Goal: Task Accomplishment & Management: Use online tool/utility

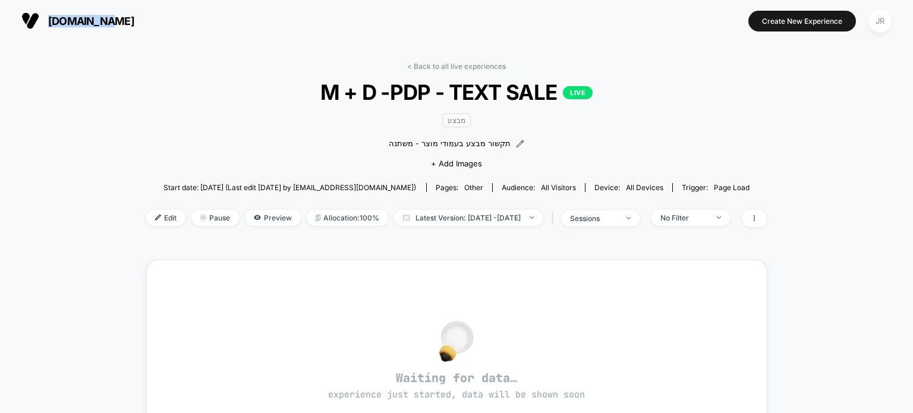
drag, startPoint x: 112, startPoint y: 21, endPoint x: 49, endPoint y: 20, distance: 63.6
click at [49, 20] on section "[DOMAIN_NAME]" at bounding box center [161, 21] width 287 height 30
copy span "[DOMAIN_NAME]"
click at [54, 21] on span "[DOMAIN_NAME]" at bounding box center [91, 21] width 86 height 12
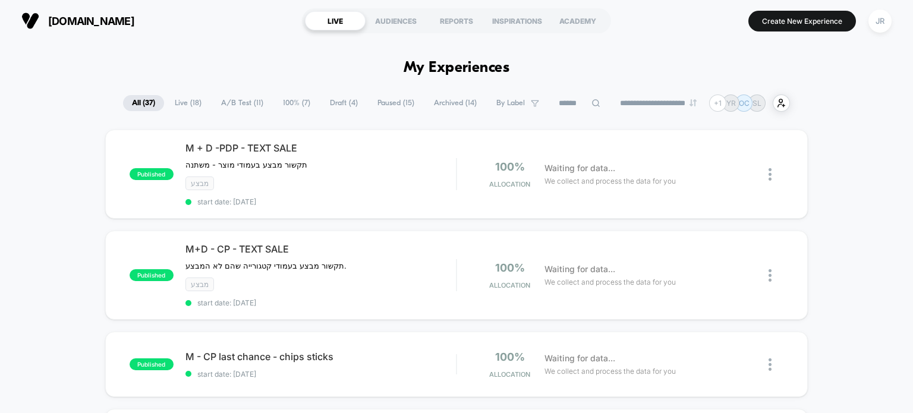
drag, startPoint x: 77, startPoint y: 18, endPoint x: 147, endPoint y: 2, distance: 72.1
click at [147, 2] on div "cala.co.il LIVE AUDIENCES REPORTS INSPIRATIONS ACADEMY Create New Experience JR" at bounding box center [456, 21] width 913 height 42
click at [881, 20] on div "JR" at bounding box center [880, 21] width 23 height 23
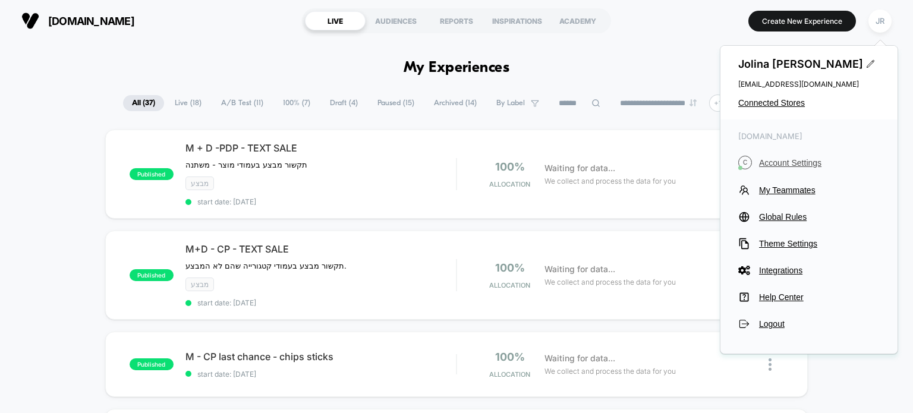
click at [809, 161] on span "Account Settings" at bounding box center [819, 163] width 121 height 10
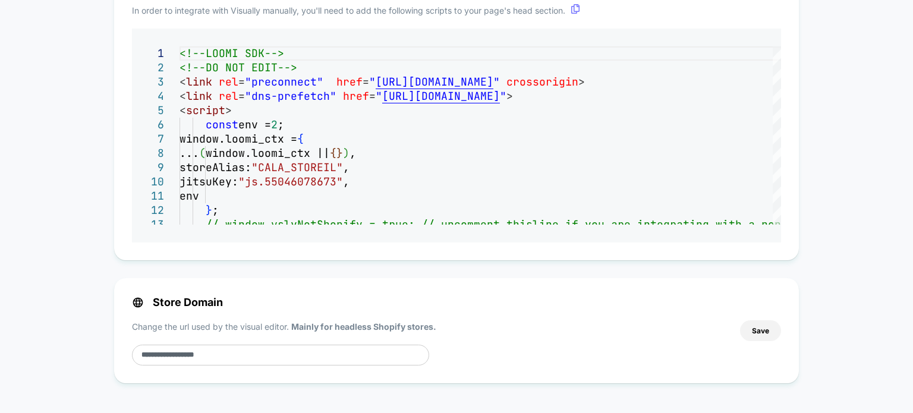
scroll to position [1065, 0]
click at [214, 354] on input "**********" at bounding box center [280, 355] width 297 height 21
click at [214, 353] on input "**********" at bounding box center [280, 355] width 297 height 21
drag, startPoint x: 214, startPoint y: 353, endPoint x: 132, endPoint y: 359, distance: 82.2
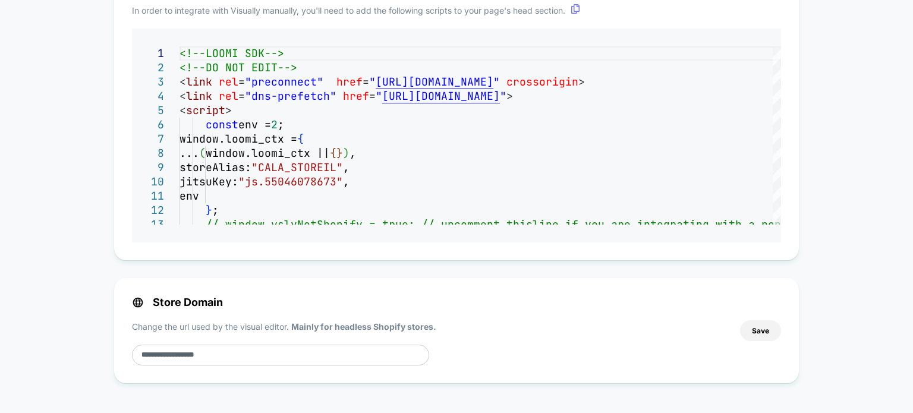
click at [132, 359] on div "**********" at bounding box center [430, 331] width 596 height 70
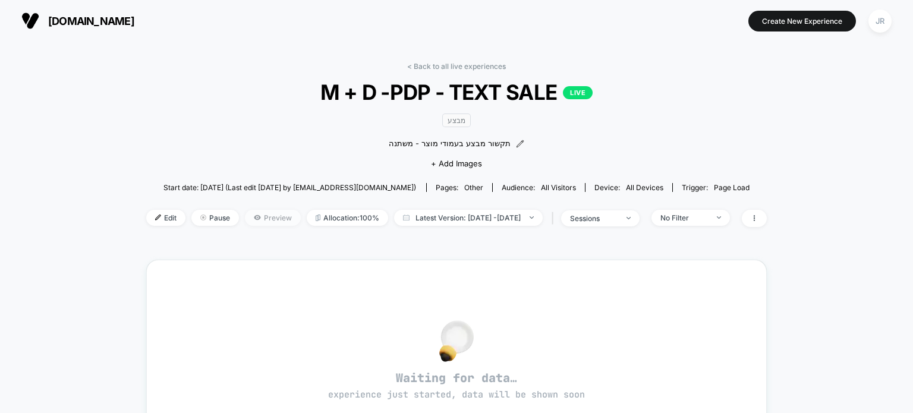
click at [245, 214] on span "Preview" at bounding box center [273, 218] width 56 height 16
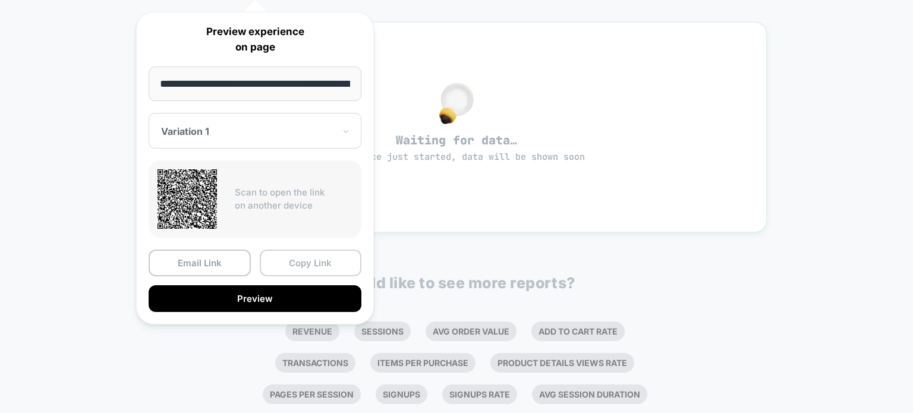
click at [278, 254] on button "Copy Link" at bounding box center [311, 263] width 102 height 27
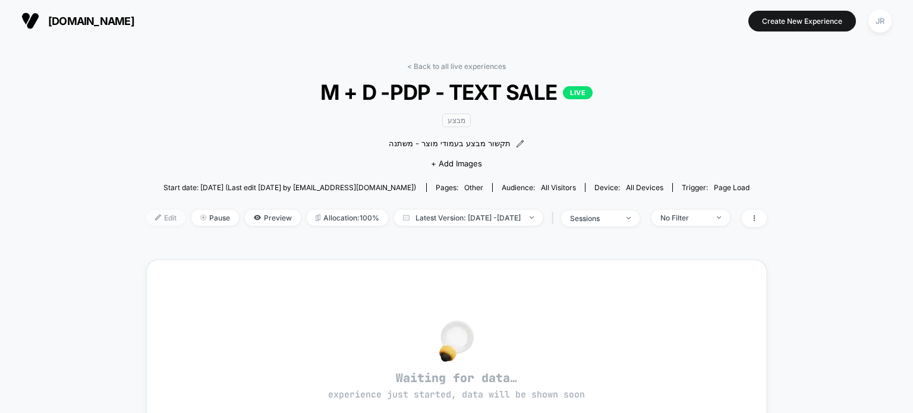
click at [155, 219] on span "Edit" at bounding box center [165, 218] width 39 height 16
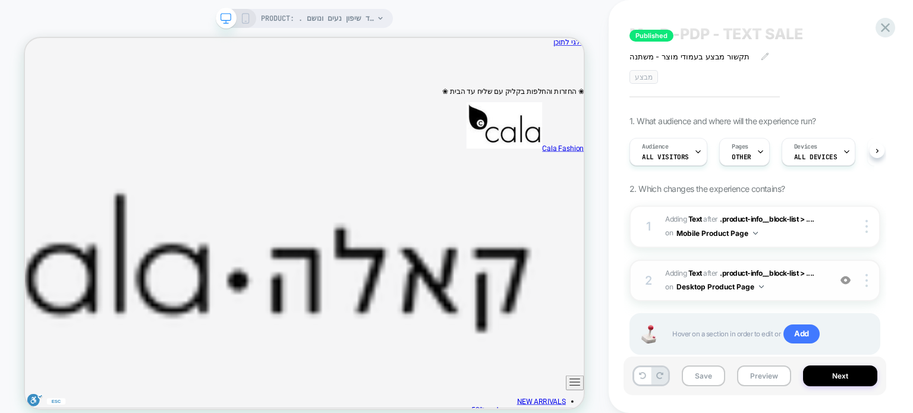
scroll to position [54, 0]
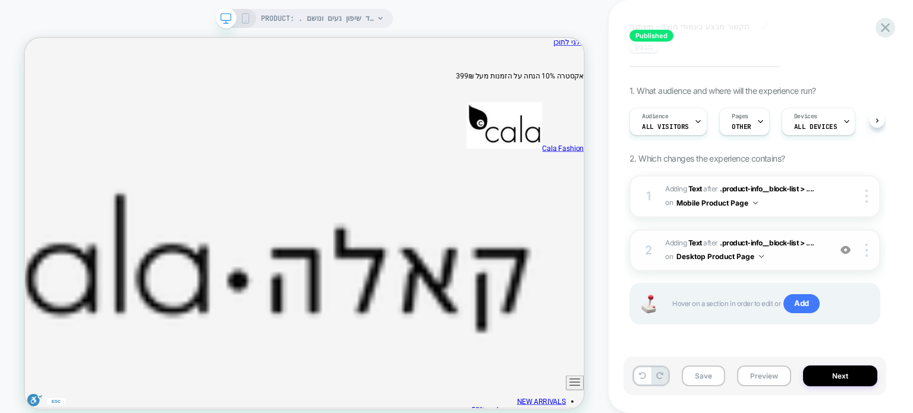
click at [846, 252] on img at bounding box center [846, 250] width 10 height 10
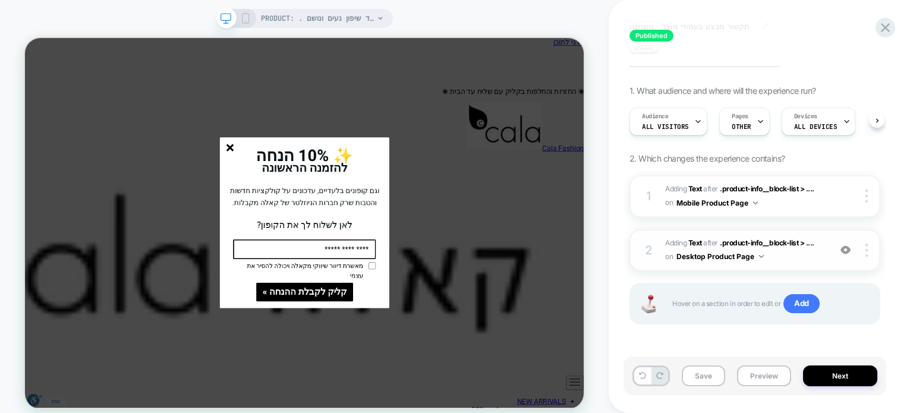
click at [469, 18] on div "PRODUCT: . שמלת וינטג׳ , רצף פרחים קטנים, בד שיפון נעים ונושם PRODUCT: . שמלת ו…" at bounding box center [304, 214] width 609 height 404
click at [303, 189] on icon "סגור" at bounding box center [299, 185] width 10 height 10
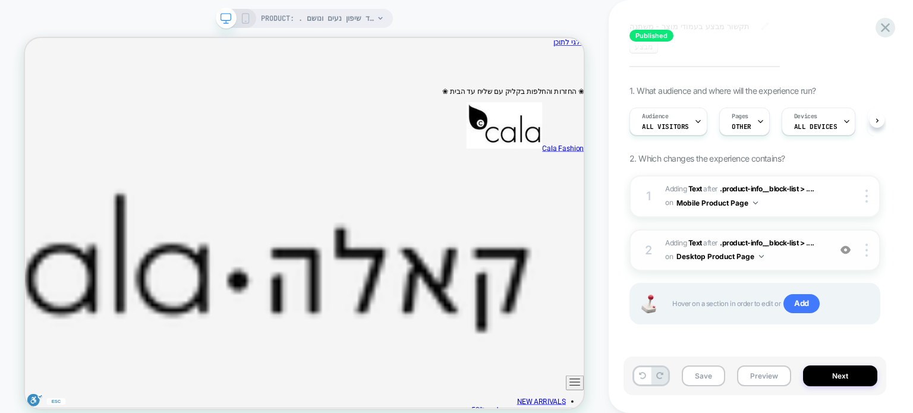
click at [779, 256] on span "#_loomi_addon_1750867759029_dup1751891049 Adding Text AFTER .product-info__bloc…" at bounding box center [744, 251] width 159 height 28
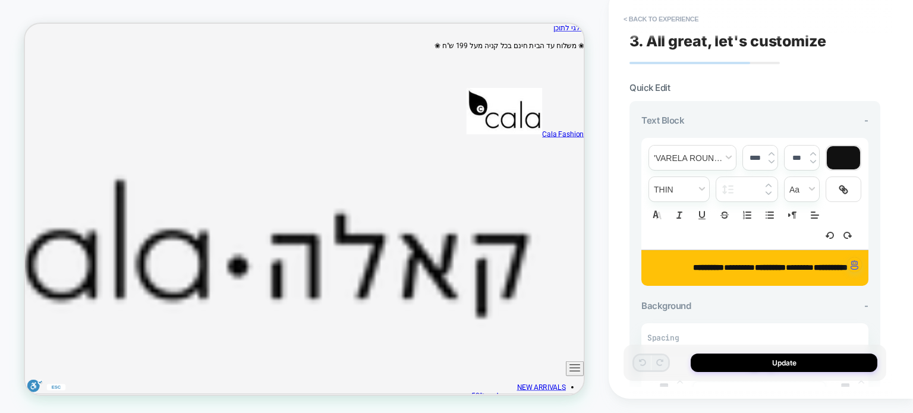
scroll to position [0, 0]
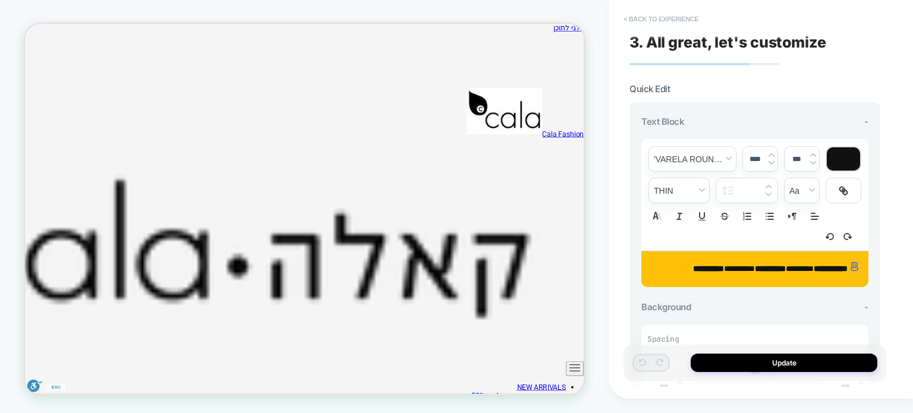
click at [626, 19] on button "< Back to experience" at bounding box center [661, 19] width 87 height 19
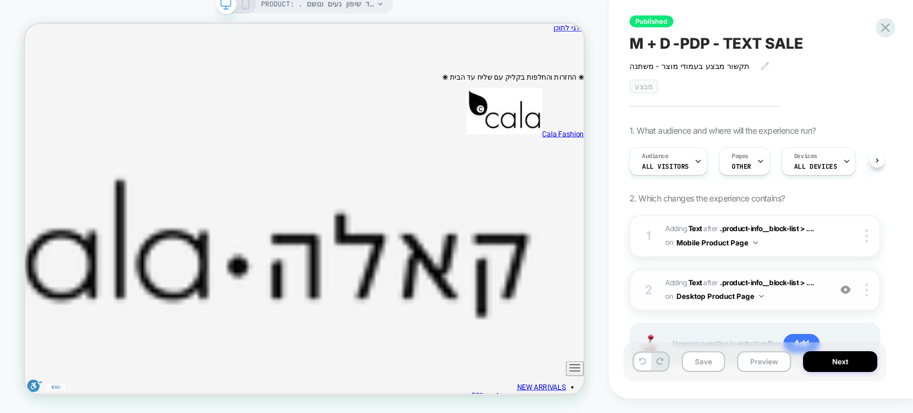
click at [759, 293] on button "Desktop Product Page" at bounding box center [720, 296] width 87 height 15
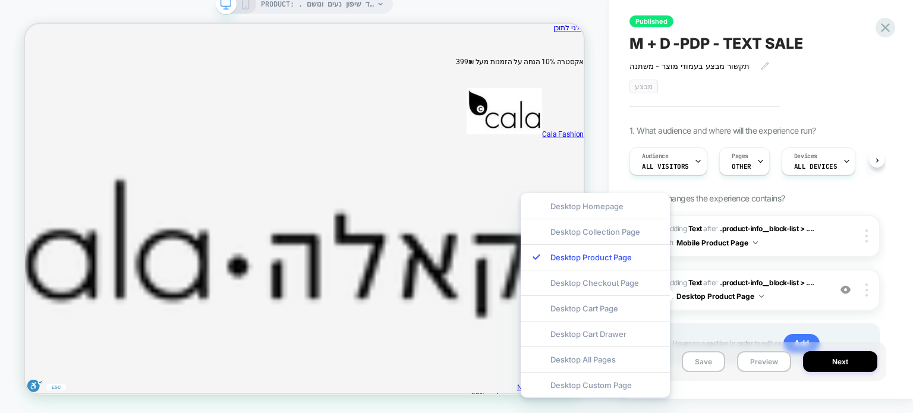
click at [600, 153] on div "PRODUCT: . שמלת וינטג׳ , רצף פרחים קטנים, בד שיפון נעים ונושם PRODUCT: . שמלת ו…" at bounding box center [304, 200] width 609 height 404
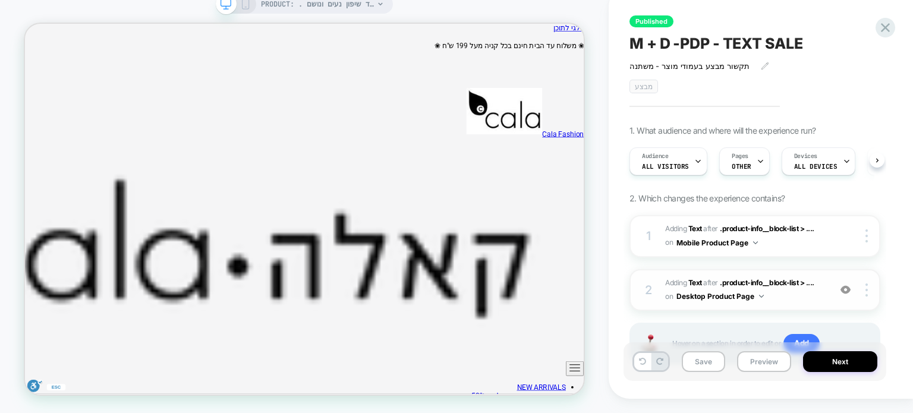
click at [802, 294] on span "#_loomi_addon_1750867759029_dup1751891049 Adding Text AFTER .product-info__bloc…" at bounding box center [744, 291] width 159 height 28
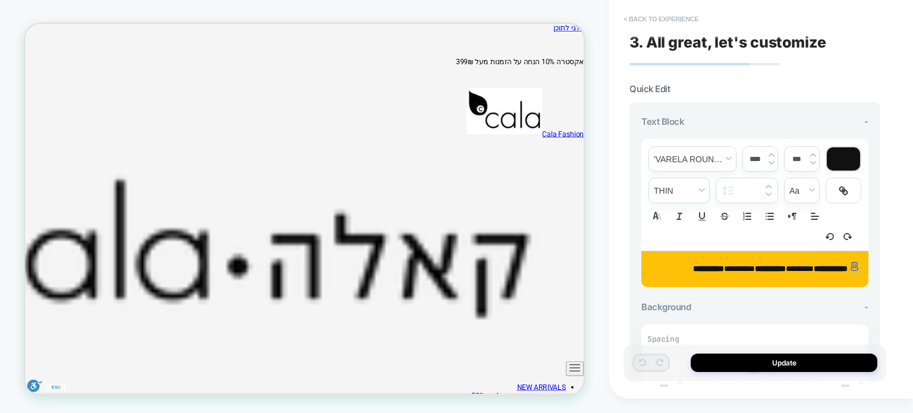
click at [628, 16] on button "< Back to experience" at bounding box center [661, 19] width 87 height 19
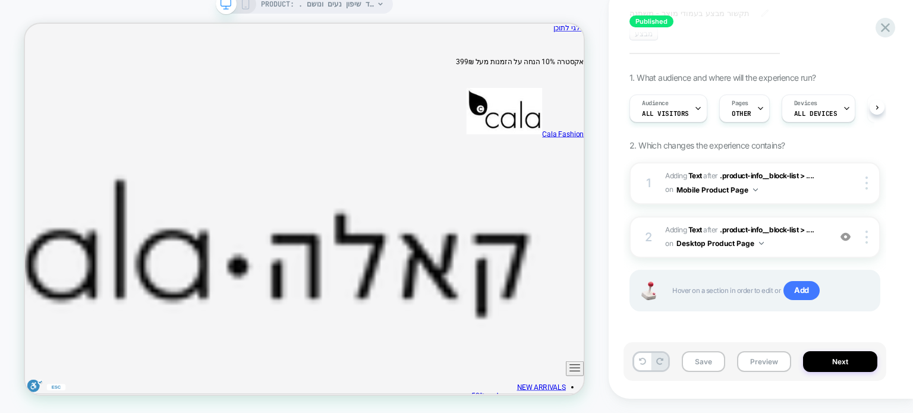
scroll to position [54, 0]
click at [788, 247] on span "#_loomi_addon_1750867759029_dup1751891049 Adding Text AFTER .product-info__bloc…" at bounding box center [744, 236] width 159 height 28
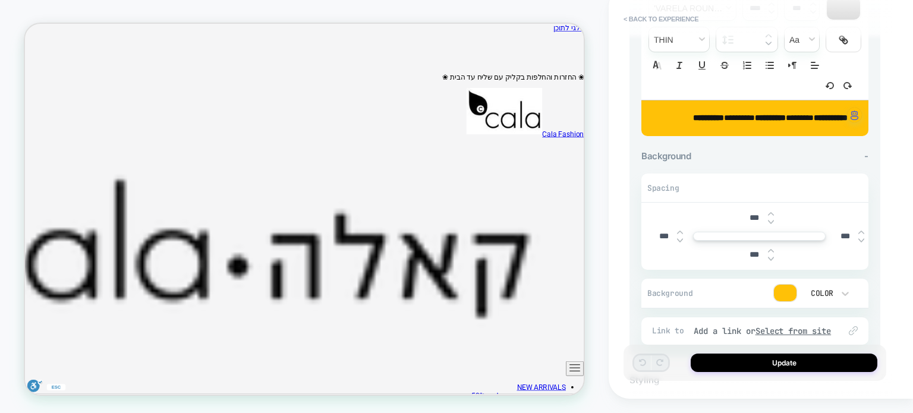
scroll to position [0, 0]
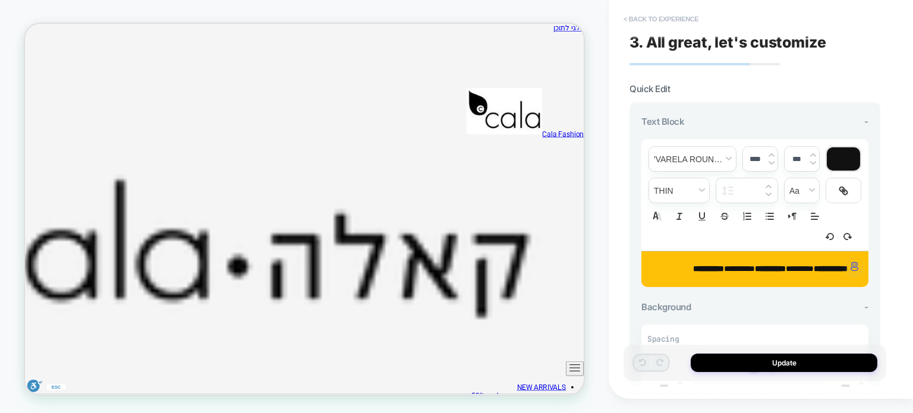
click at [648, 20] on button "< Back to experience" at bounding box center [661, 19] width 87 height 19
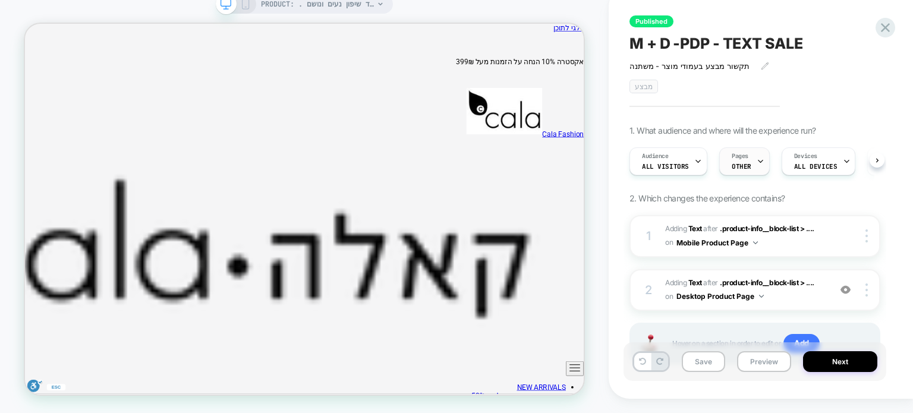
click at [757, 159] on icon at bounding box center [761, 162] width 8 height 8
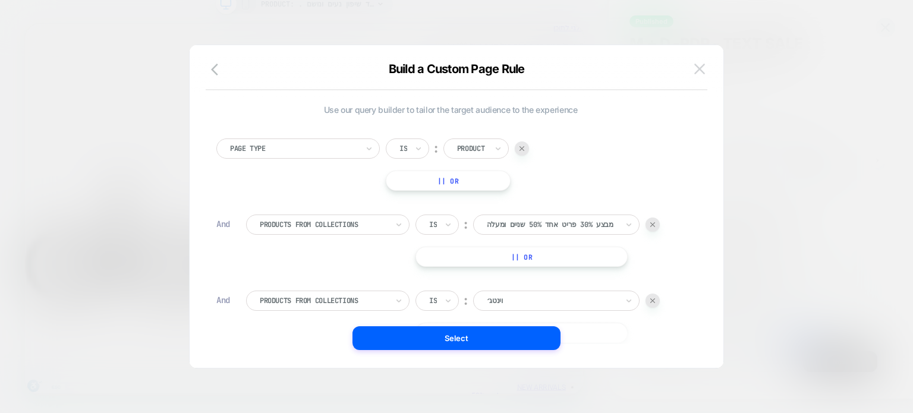
click at [695, 65] on img at bounding box center [700, 69] width 11 height 10
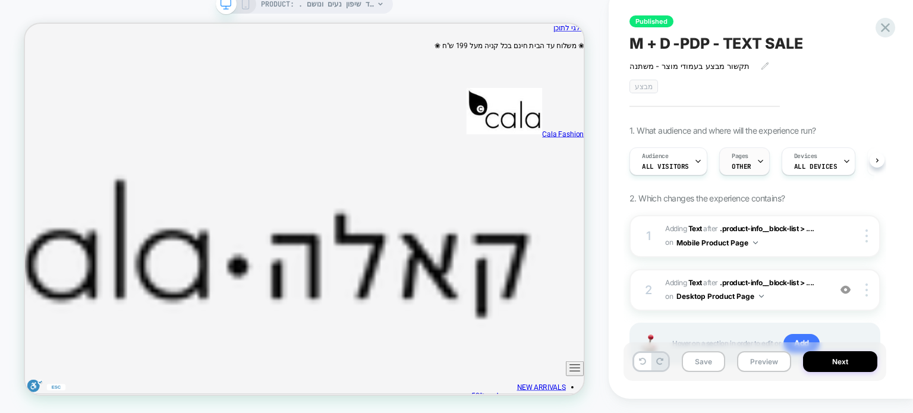
click at [757, 162] on icon at bounding box center [761, 162] width 8 height 8
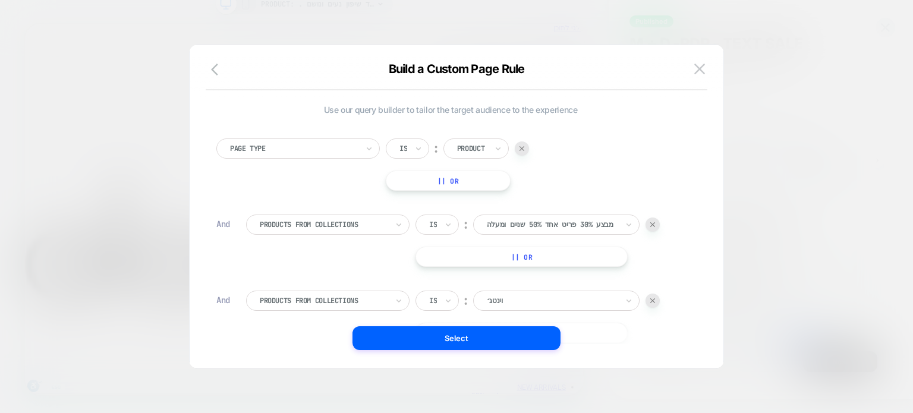
click at [498, 301] on div at bounding box center [552, 301] width 131 height 11
click at [702, 152] on div "Use our query builder to tailor the target audience to the experience Page Type…" at bounding box center [457, 212] width 498 height 311
click at [629, 221] on icon at bounding box center [629, 225] width 8 height 12
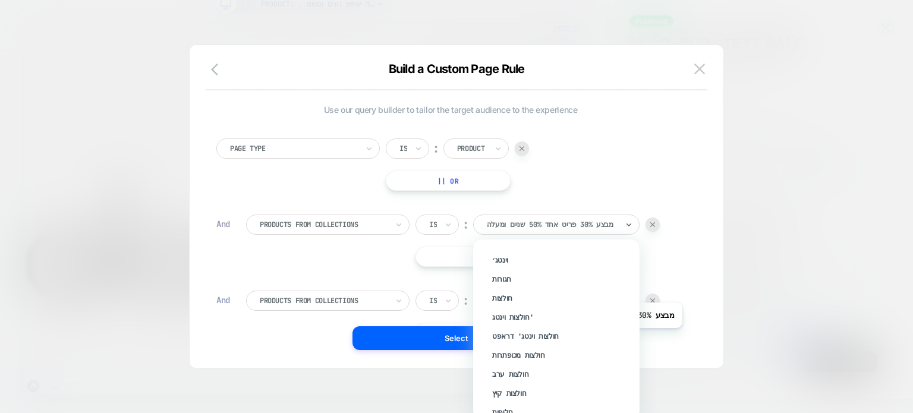
scroll to position [833, 0]
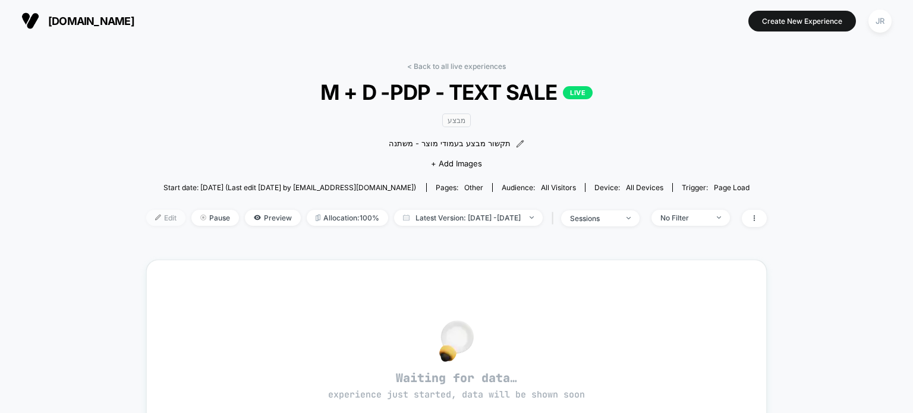
click at [155, 216] on img at bounding box center [158, 218] width 6 height 6
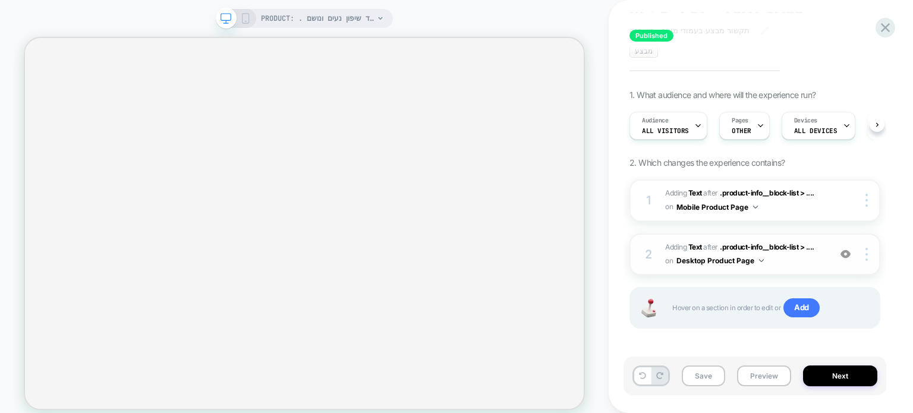
scroll to position [54, 0]
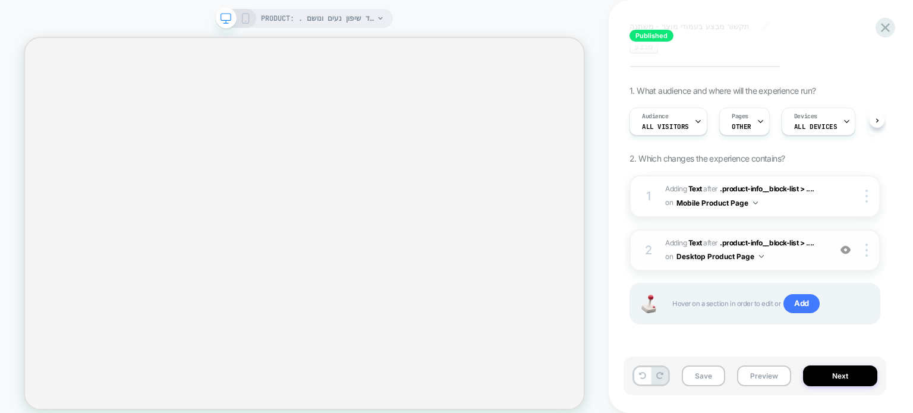
click at [783, 256] on span "#_loomi_addon_1750867759029_dup1751891049 Adding Text AFTER .product-info__bloc…" at bounding box center [744, 251] width 159 height 28
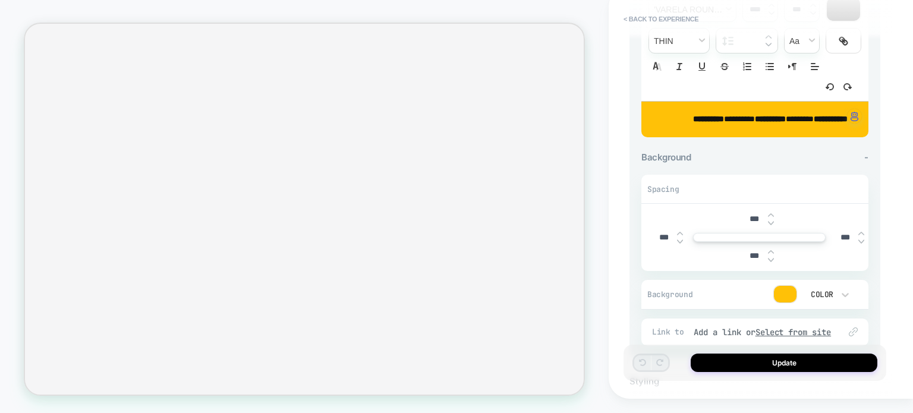
scroll to position [0, 0]
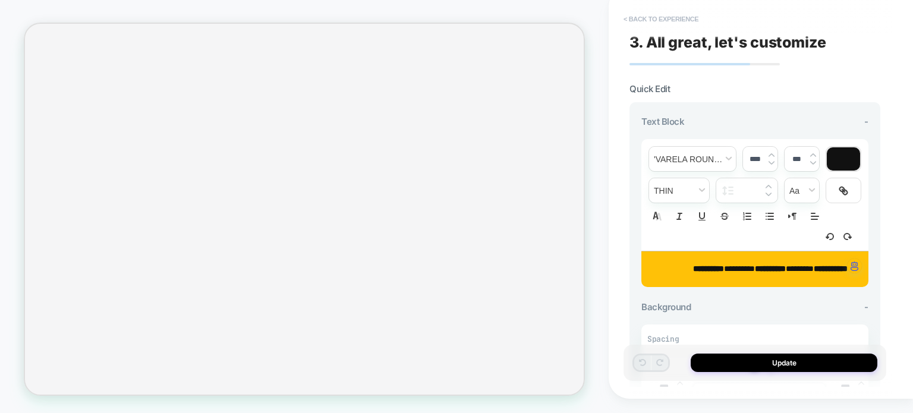
click at [652, 15] on button "< Back to experience" at bounding box center [661, 19] width 87 height 19
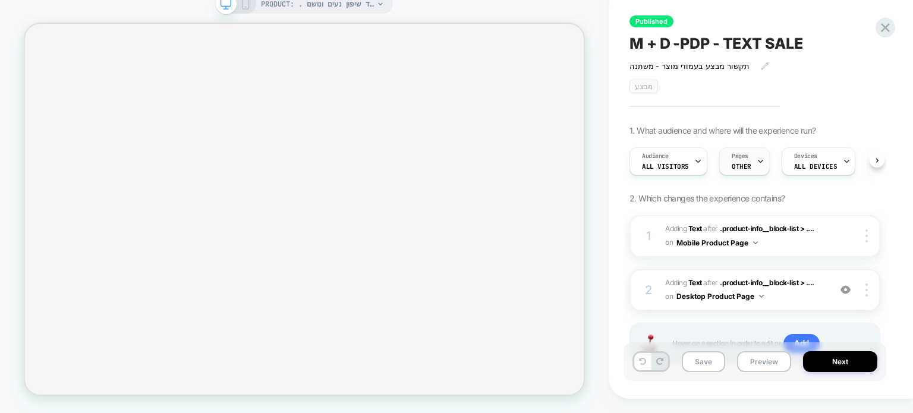
click at [746, 168] on span "OTHER" at bounding box center [742, 166] width 20 height 8
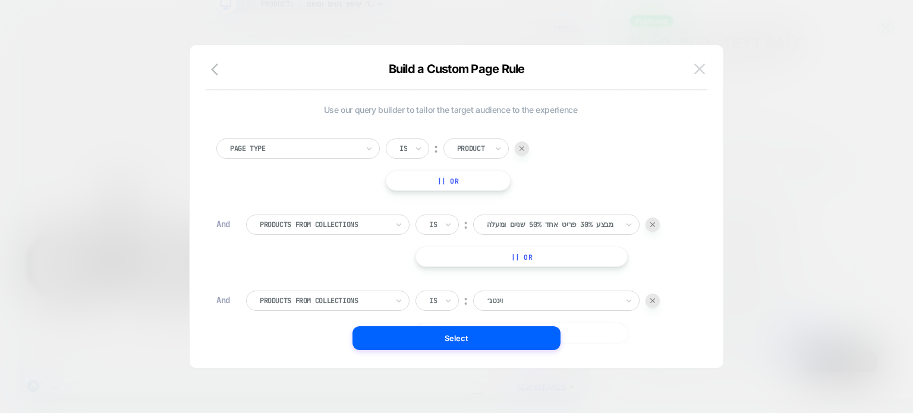
click at [705, 69] on button at bounding box center [700, 69] width 18 height 18
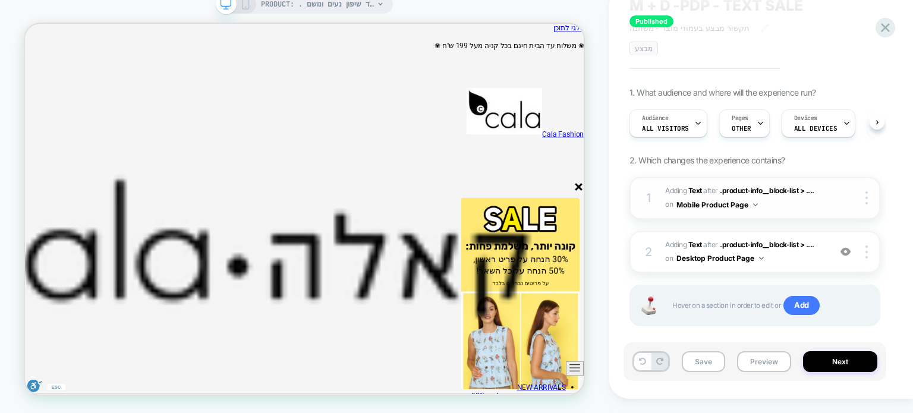
scroll to position [54, 0]
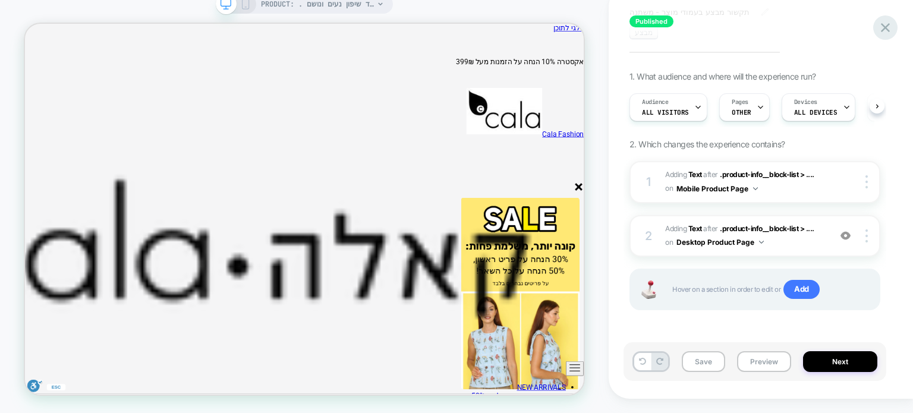
click at [887, 25] on icon at bounding box center [886, 28] width 16 height 16
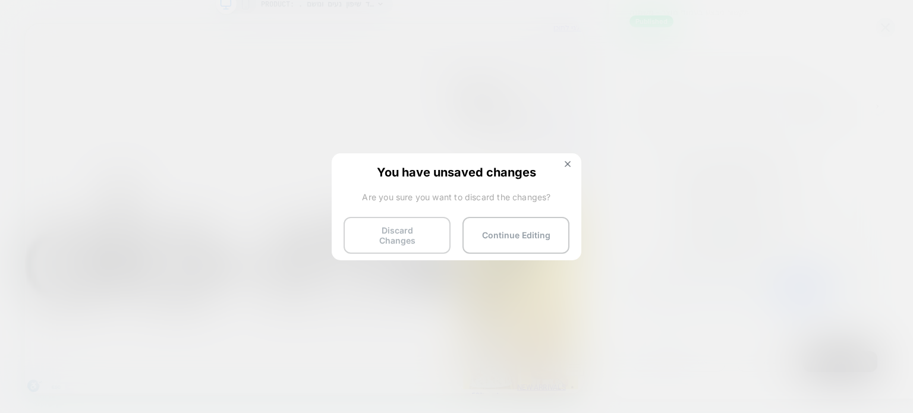
click at [406, 233] on button "Discard Changes" at bounding box center [397, 235] width 107 height 37
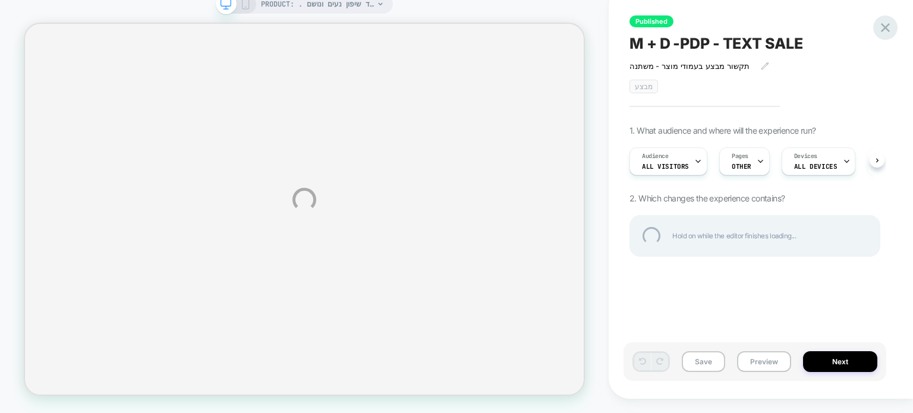
click at [885, 29] on div at bounding box center [886, 27] width 24 height 24
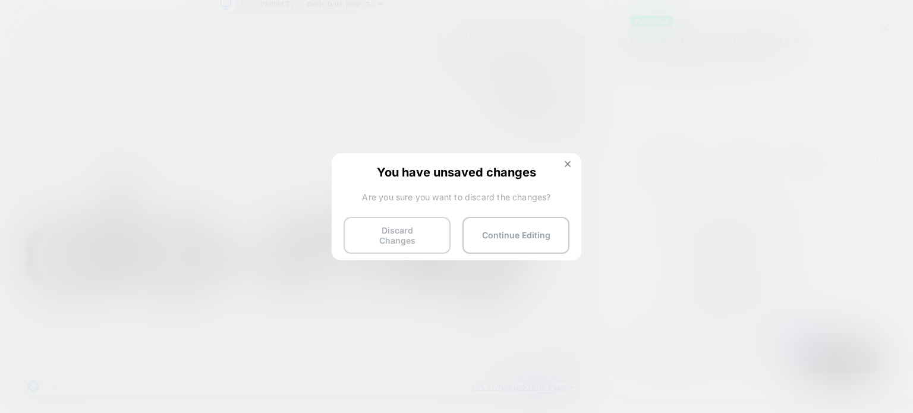
click at [398, 227] on button "Discard Changes" at bounding box center [397, 235] width 107 height 37
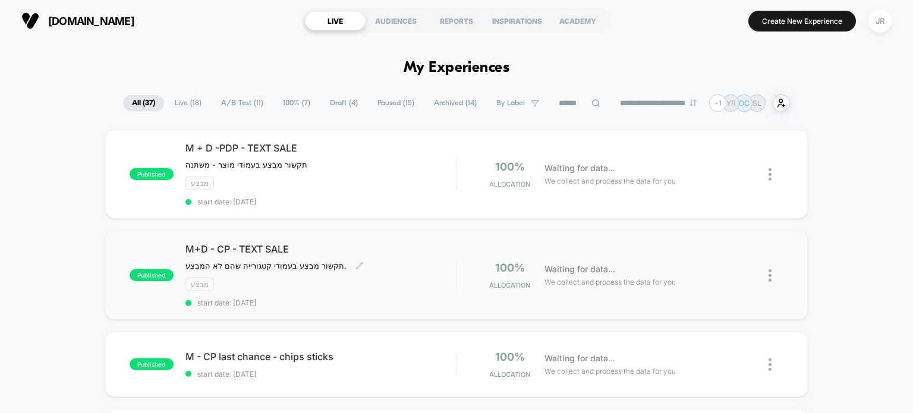
click at [369, 263] on div "תקשור מבצע בעמודי קטגורייה שהם לא המבצע. Click to edit experience details תקשור…" at bounding box center [281, 266] width 190 height 10
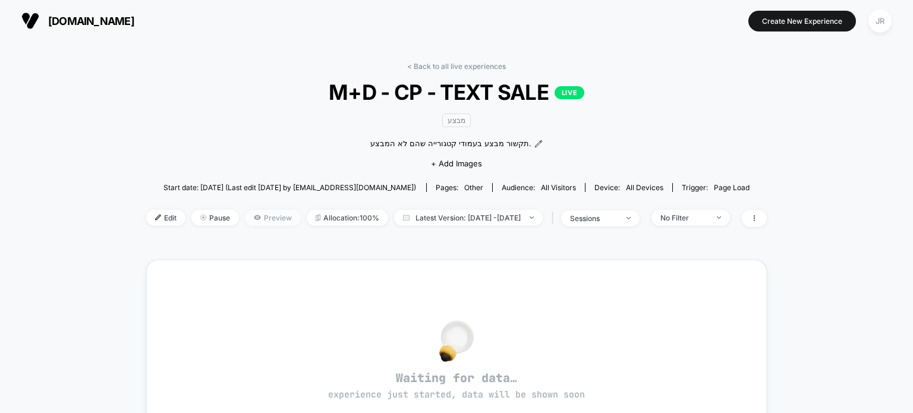
click at [274, 218] on span "Preview" at bounding box center [273, 218] width 56 height 16
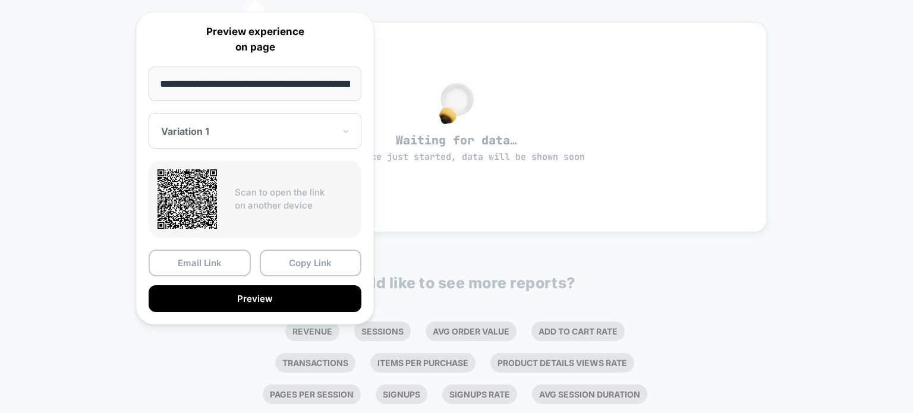
click at [580, 45] on div "Waiting for data… experience just started, data will be shown soon" at bounding box center [457, 127] width 578 height 168
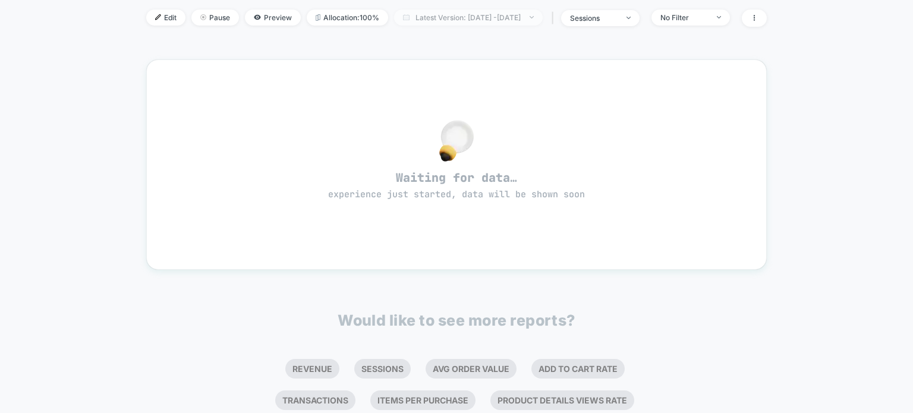
scroll to position [59, 0]
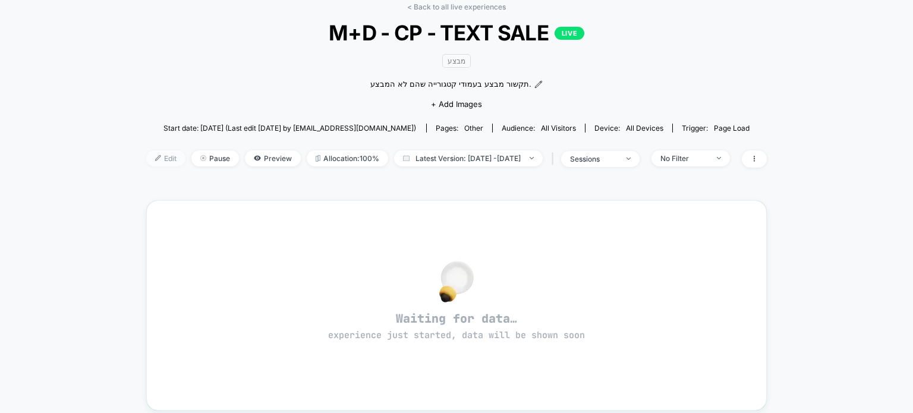
click at [155, 159] on img at bounding box center [158, 158] width 6 height 6
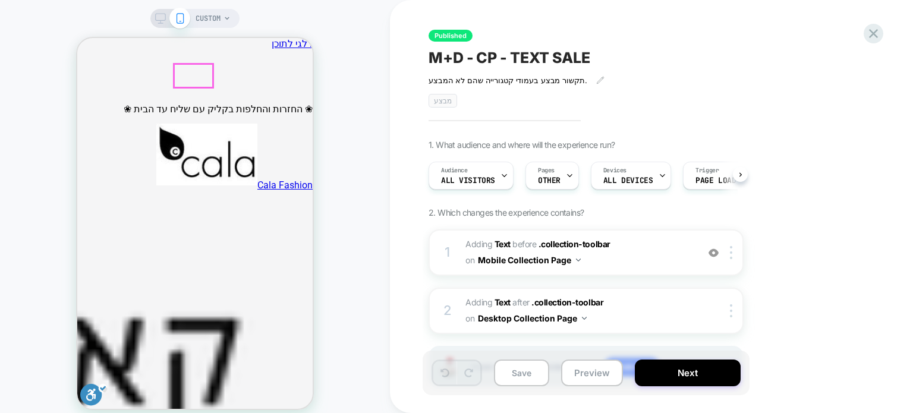
click at [189, 124] on img at bounding box center [206, 155] width 101 height 62
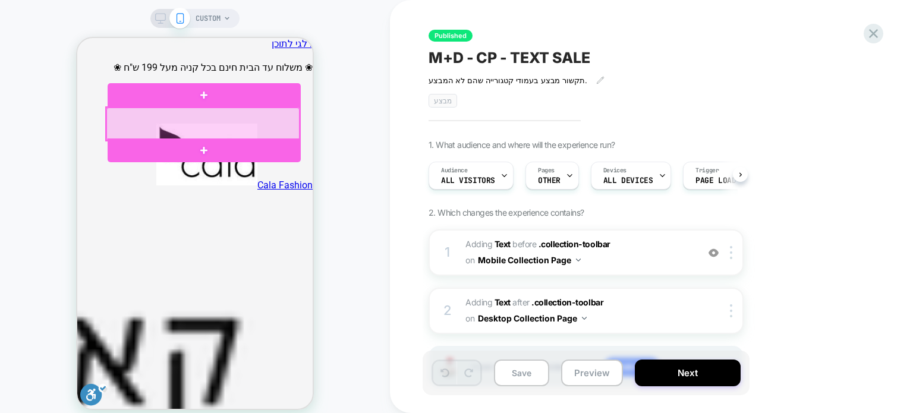
click at [219, 124] on div at bounding box center [202, 124] width 193 height 33
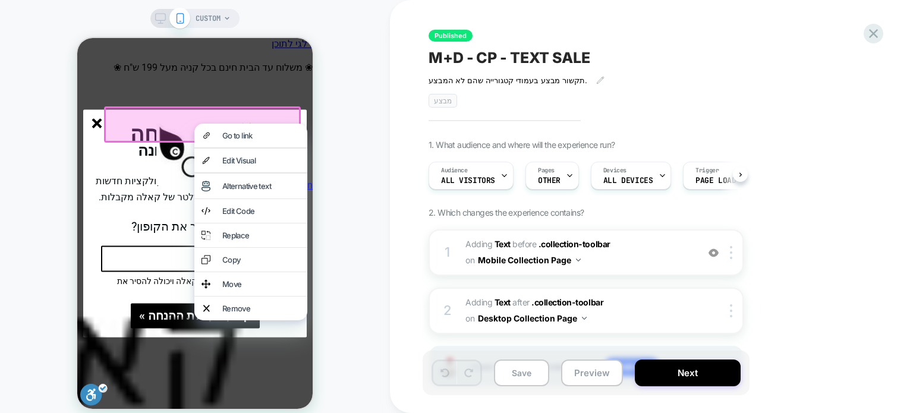
click at [226, 135] on strong "✨ 10% הנחה" at bounding box center [195, 135] width 130 height 32
click at [99, 121] on line "סגור" at bounding box center [97, 124] width 8 height 8
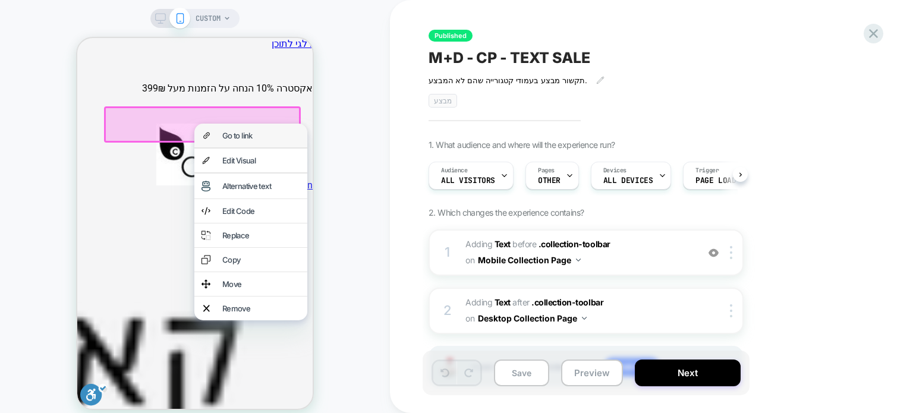
click at [240, 134] on div "Go to link" at bounding box center [261, 136] width 78 height 10
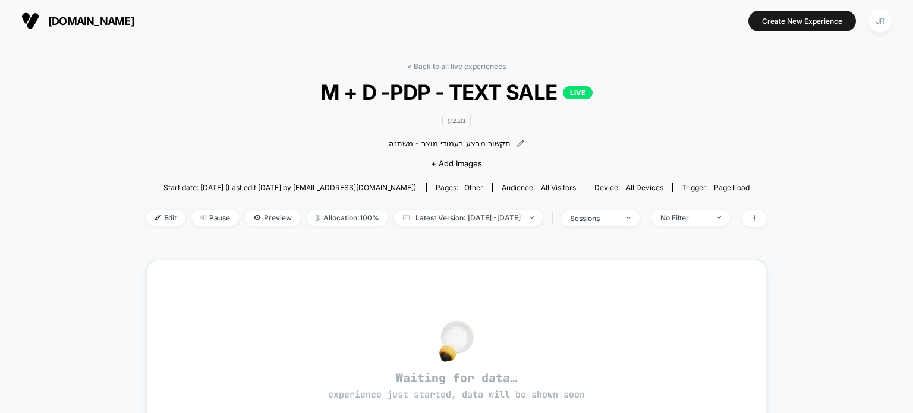
click at [59, 18] on span "[DOMAIN_NAME]" at bounding box center [91, 21] width 86 height 12
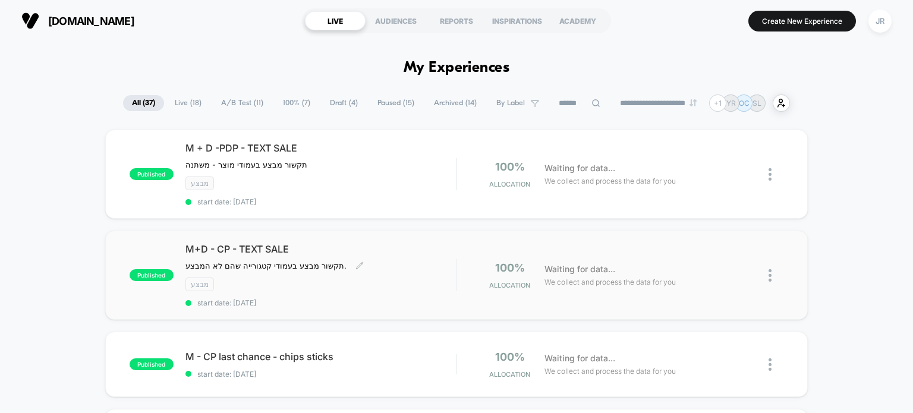
click at [391, 243] on span "M+D - CP - TEXT SALE" at bounding box center [321, 249] width 271 height 12
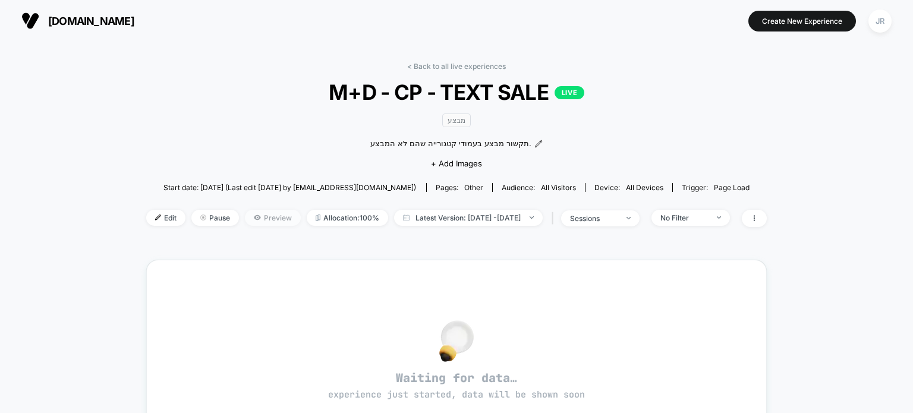
click at [256, 218] on span "Preview" at bounding box center [273, 218] width 56 height 16
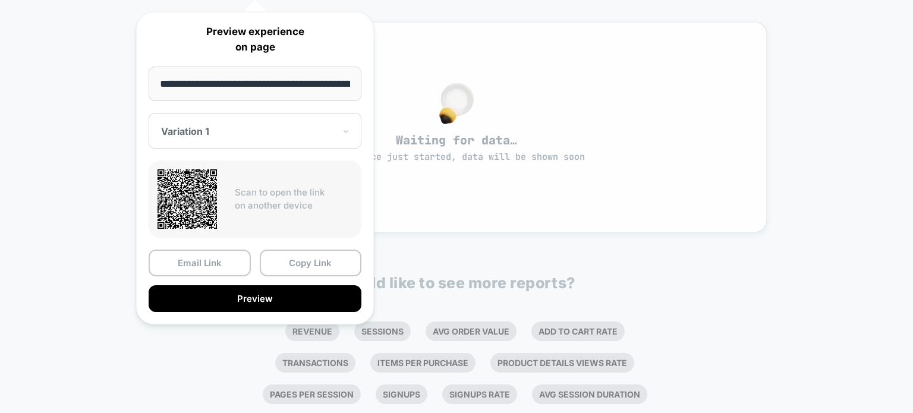
click at [485, 213] on div "Waiting for data… experience just started, data will be shown soon" at bounding box center [456, 127] width 621 height 211
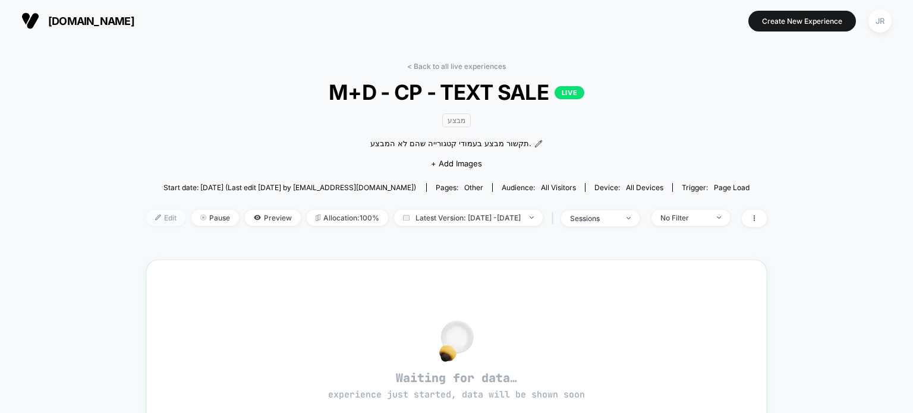
click at [153, 219] on span "Edit" at bounding box center [165, 218] width 39 height 16
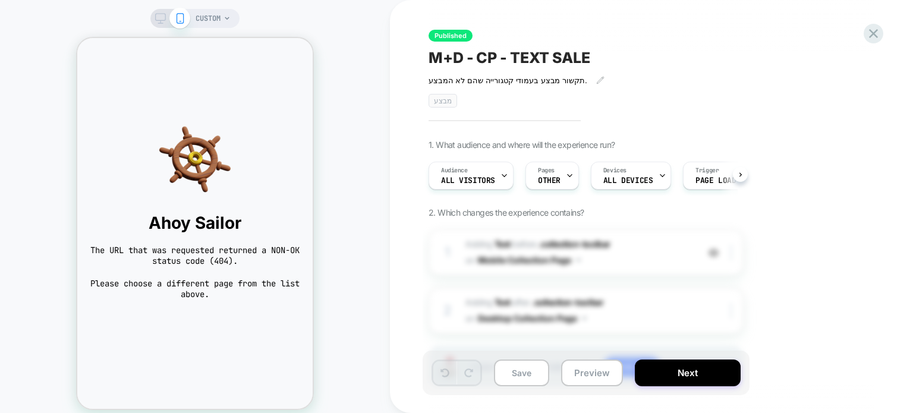
click at [164, 16] on icon at bounding box center [160, 18] width 11 height 11
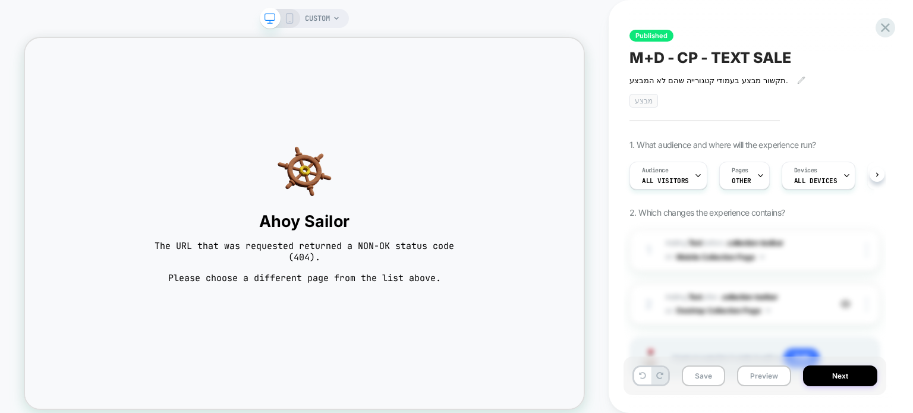
click at [293, 21] on rect at bounding box center [290, 19] width 7 height 10
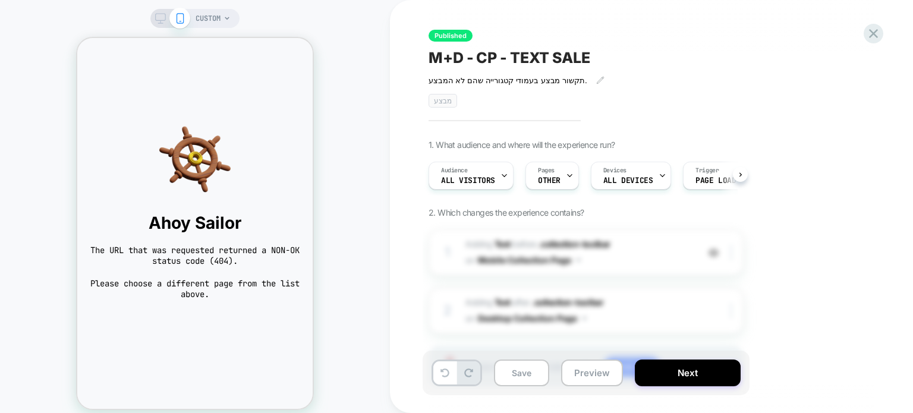
click at [225, 17] on icon at bounding box center [227, 18] width 7 height 7
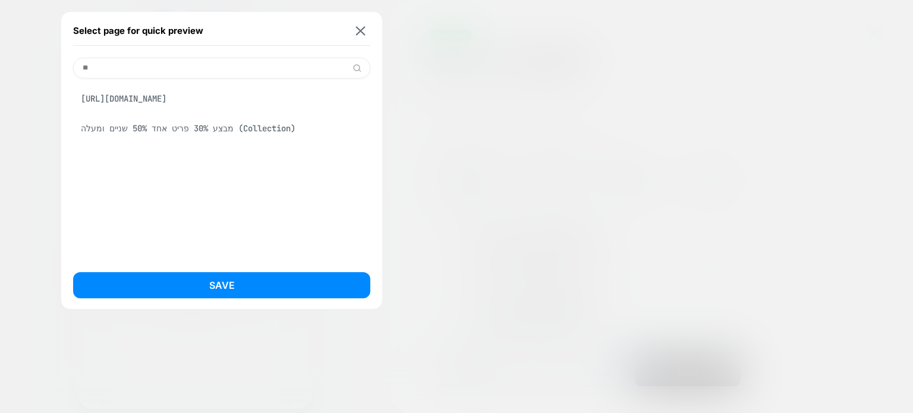
type input "**"
click at [194, 140] on div "מבצע 30% פריט אחד 50% שניים ומעלה (Collection)" at bounding box center [221, 128] width 297 height 23
click at [358, 27] on img at bounding box center [361, 30] width 10 height 9
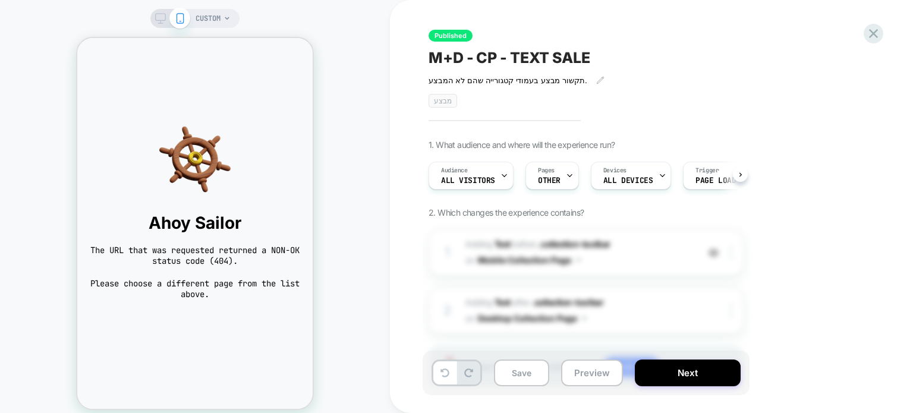
click at [205, 18] on span "CUSTOM" at bounding box center [208, 18] width 25 height 19
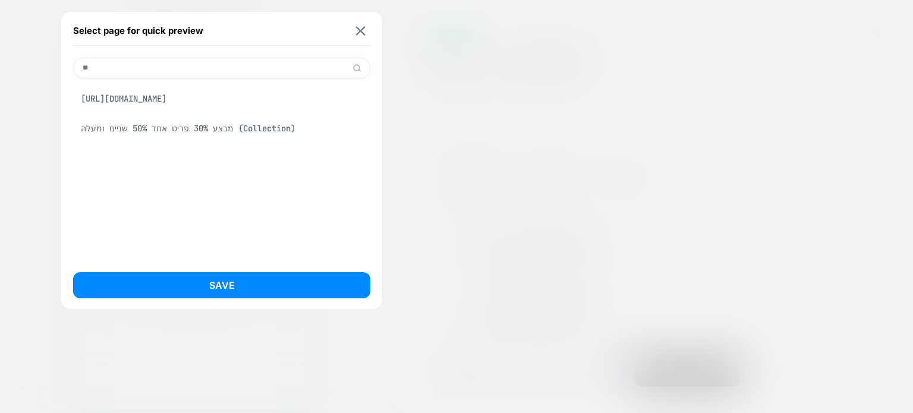
type input "**"
click at [200, 140] on div "מבצע 30% פריט אחד 50% שניים ומעלה (Collection)" at bounding box center [221, 128] width 297 height 23
click at [364, 29] on img at bounding box center [361, 30] width 10 height 9
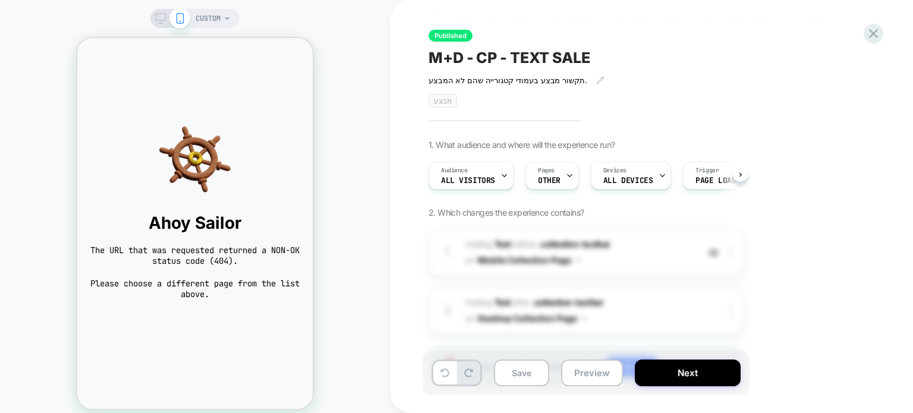
click at [256, 142] on img at bounding box center [195, 159] width 212 height 71
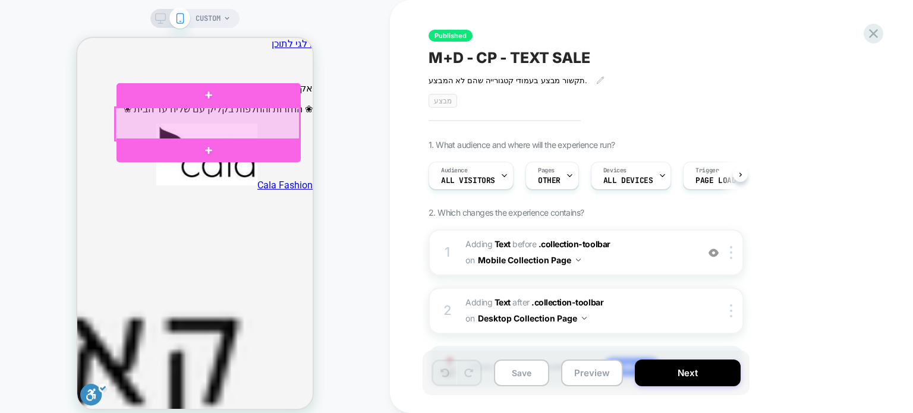
click at [220, 120] on div at bounding box center [207, 124] width 184 height 33
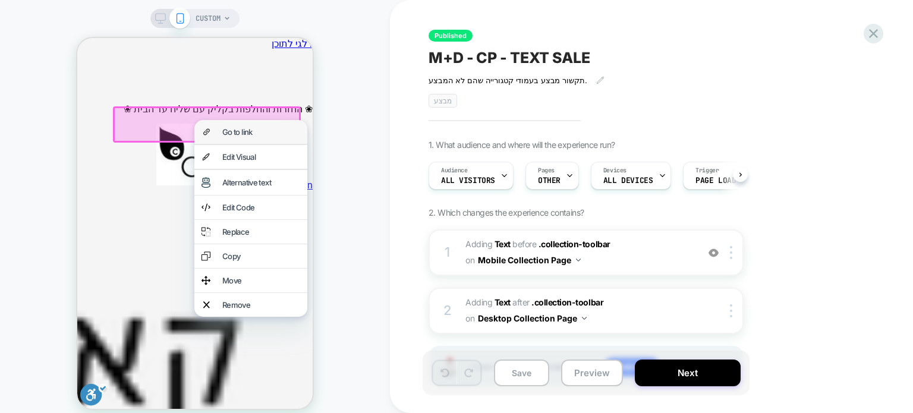
click at [233, 133] on div "Go to link" at bounding box center [261, 132] width 78 height 10
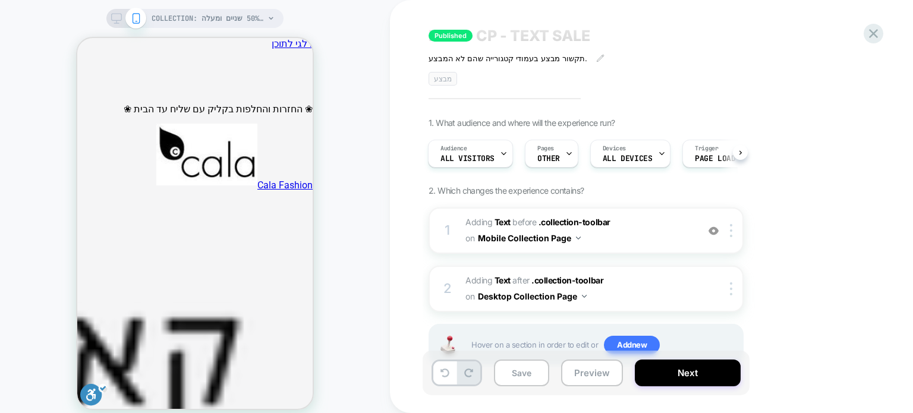
scroll to position [59, 0]
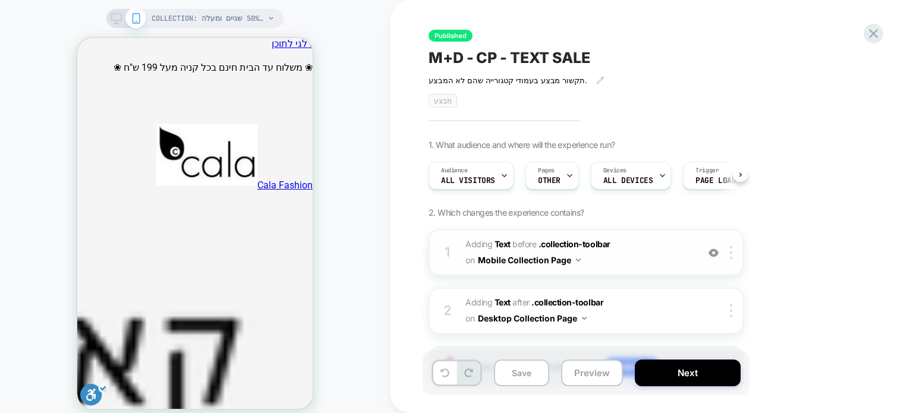
click at [713, 254] on img at bounding box center [714, 253] width 10 height 10
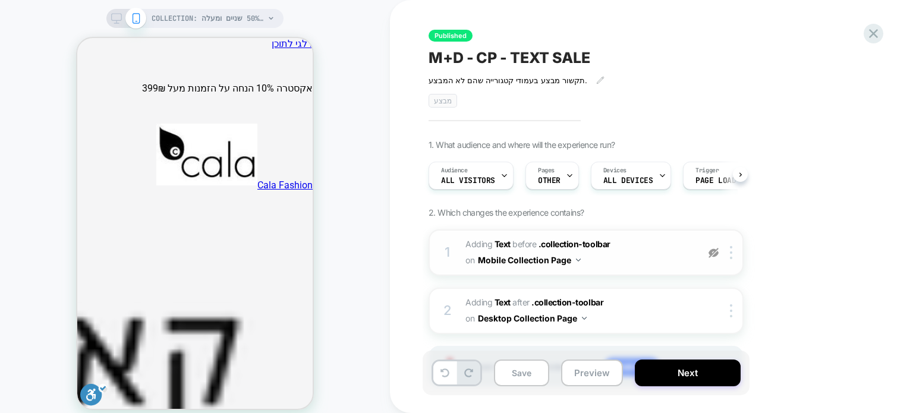
click at [713, 254] on img at bounding box center [714, 253] width 10 height 10
click at [117, 16] on icon at bounding box center [116, 18] width 11 height 11
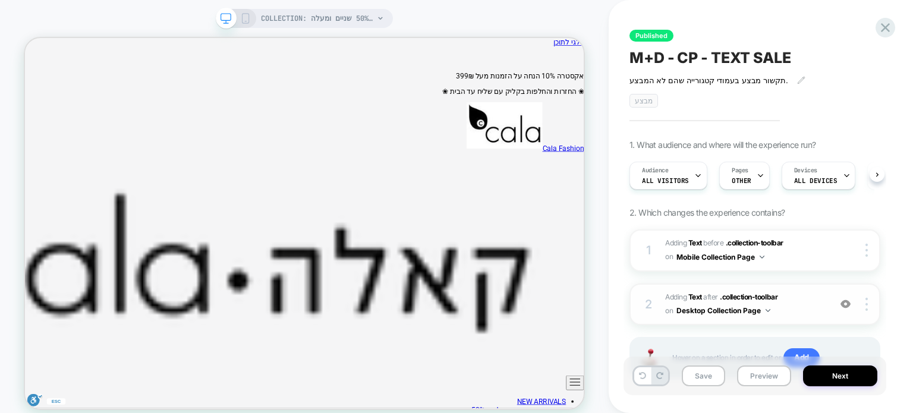
click at [844, 304] on img at bounding box center [846, 304] width 10 height 10
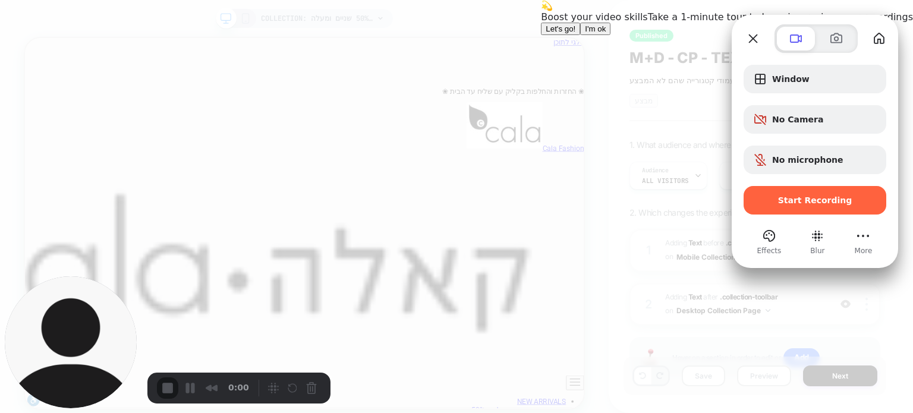
click at [685, 35] on div "💫 Boost your video skills Take a 1-minute tour to keep improving your recording…" at bounding box center [727, 17] width 372 height 35
click at [576, 33] on span "Let's go!" at bounding box center [561, 28] width 30 height 9
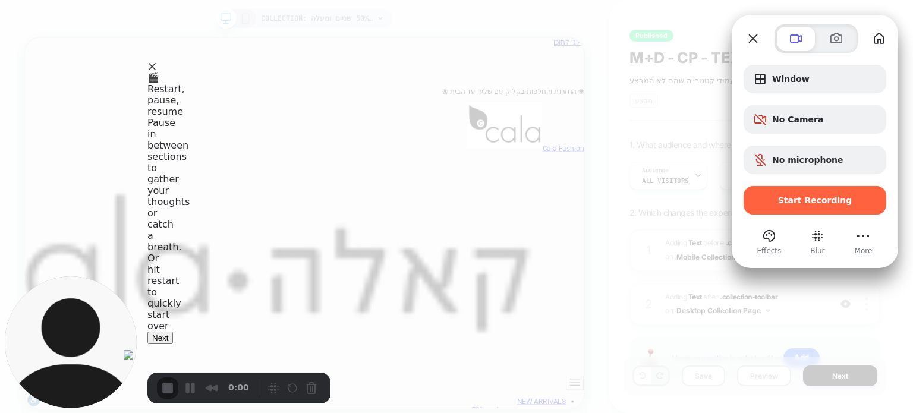
click at [157, 71] on span at bounding box center [152, 67] width 10 height 10
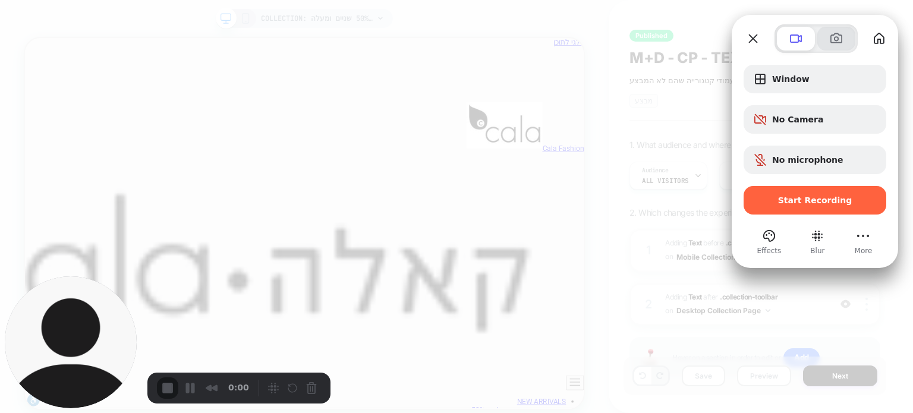
click at [831, 45] on span at bounding box center [837, 39] width 14 height 14
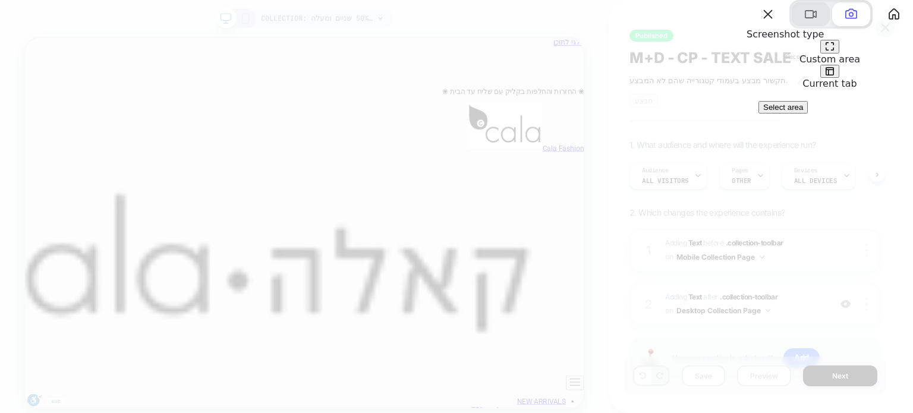
click at [804, 26] on button at bounding box center [811, 14] width 38 height 24
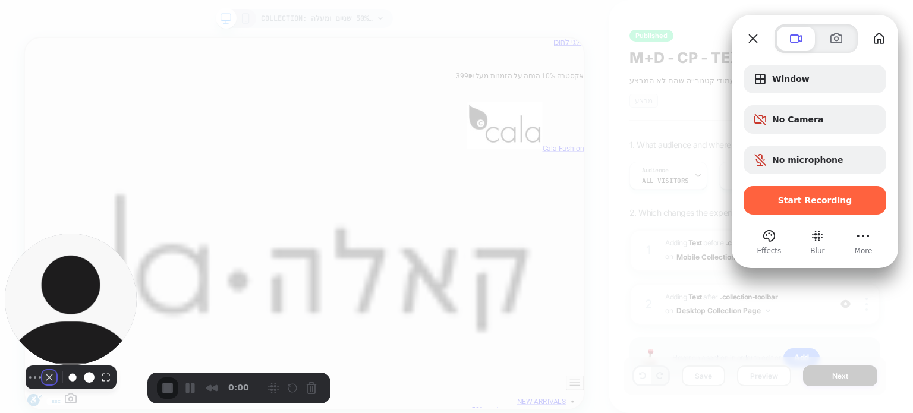
click at [42, 380] on button "Camera off" at bounding box center [49, 377] width 14 height 14
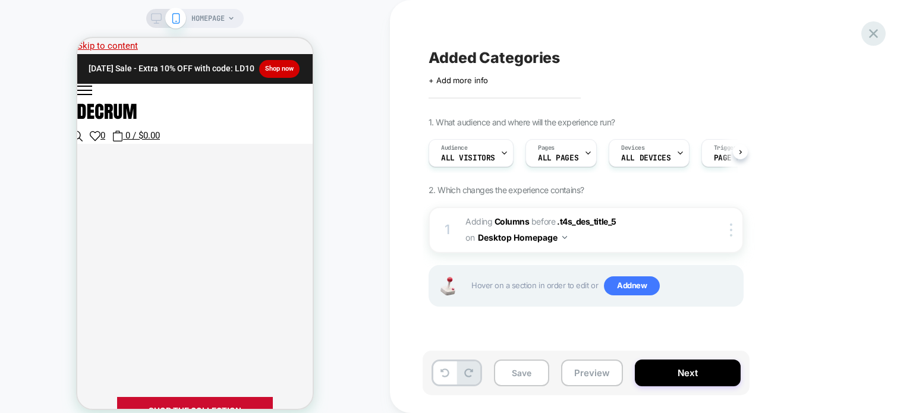
click at [879, 33] on icon at bounding box center [874, 34] width 16 height 16
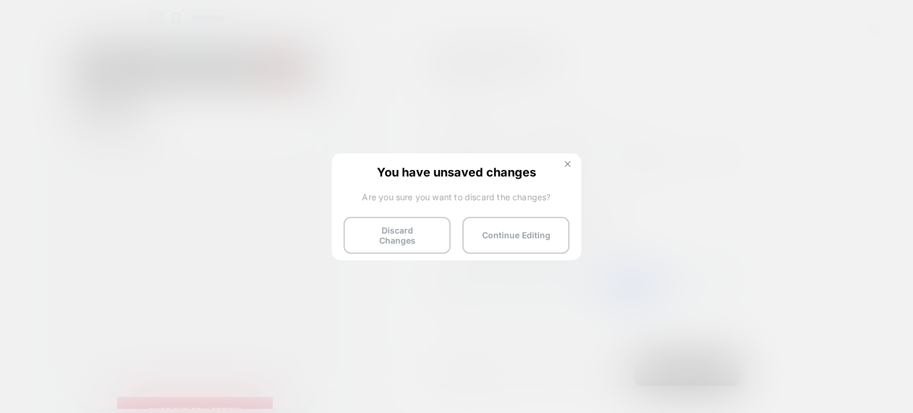
click at [570, 161] on img at bounding box center [568, 164] width 6 height 6
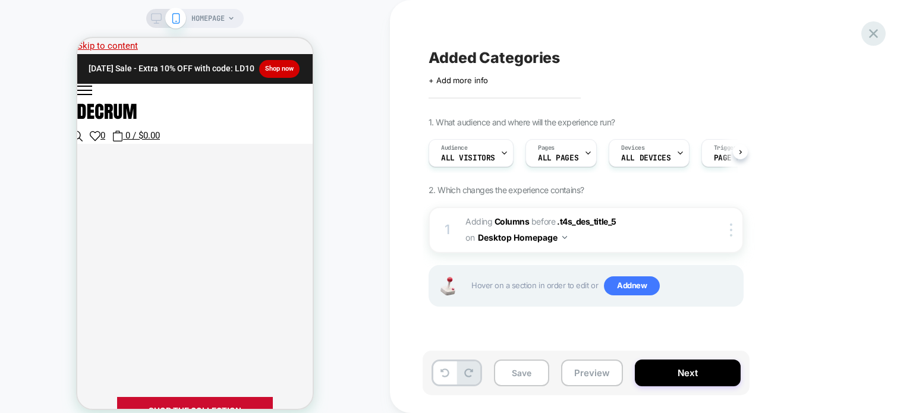
click at [877, 31] on icon at bounding box center [873, 33] width 9 height 9
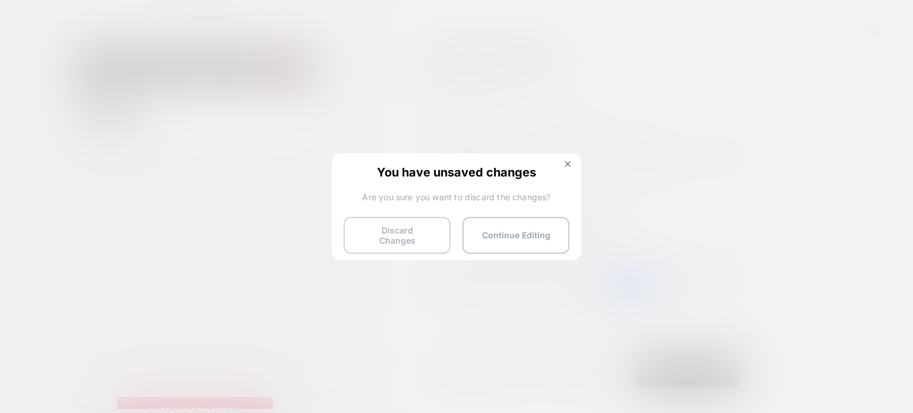
click at [375, 231] on button "Discard Changes" at bounding box center [397, 235] width 107 height 37
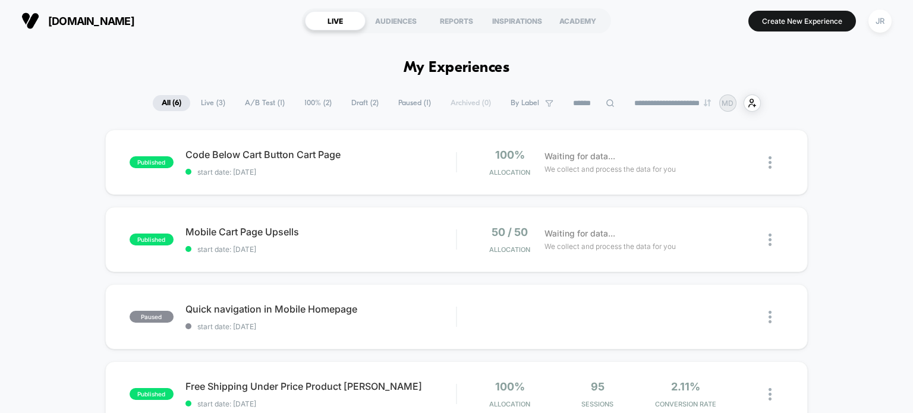
click at [100, 21] on span "[DOMAIN_NAME]" at bounding box center [91, 21] width 86 height 12
click at [110, 19] on span "[DOMAIN_NAME]" at bounding box center [91, 21] width 86 height 12
click at [886, 21] on div "JR" at bounding box center [880, 21] width 23 height 23
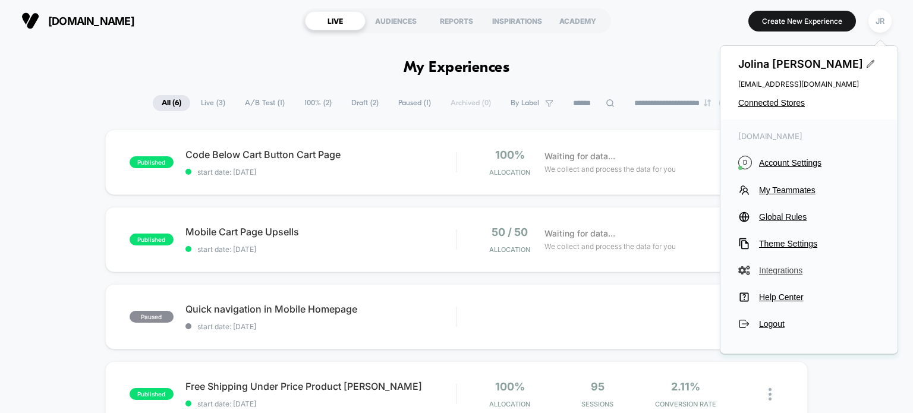
click at [790, 271] on span "Integrations" at bounding box center [819, 271] width 121 height 10
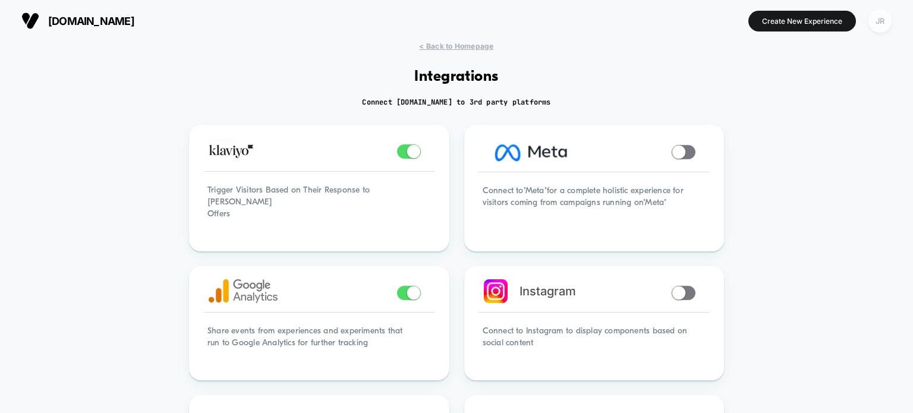
click at [878, 20] on div "JR" at bounding box center [880, 21] width 23 height 23
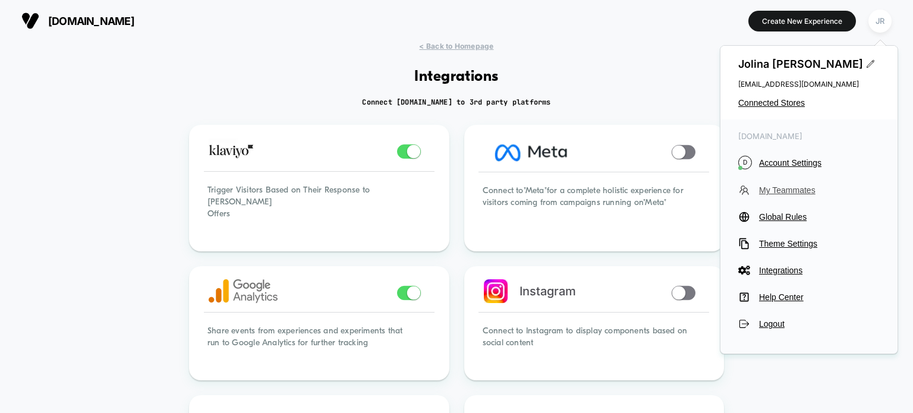
click at [791, 188] on span "My Teammates" at bounding box center [819, 191] width 121 height 10
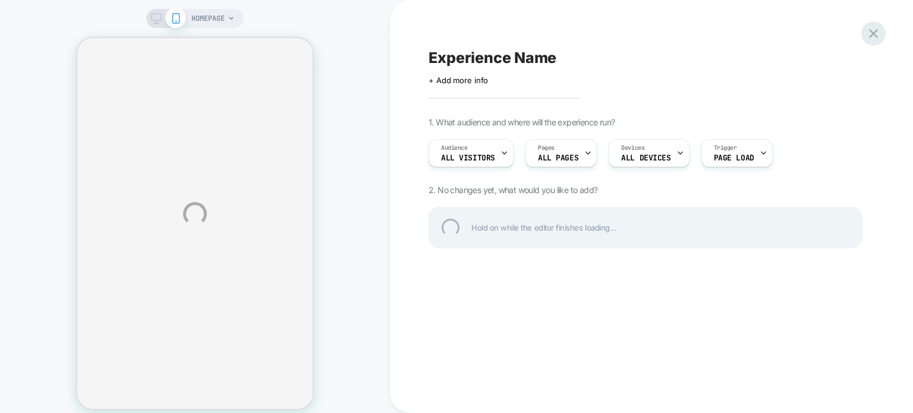
click at [872, 34] on div at bounding box center [874, 33] width 24 height 24
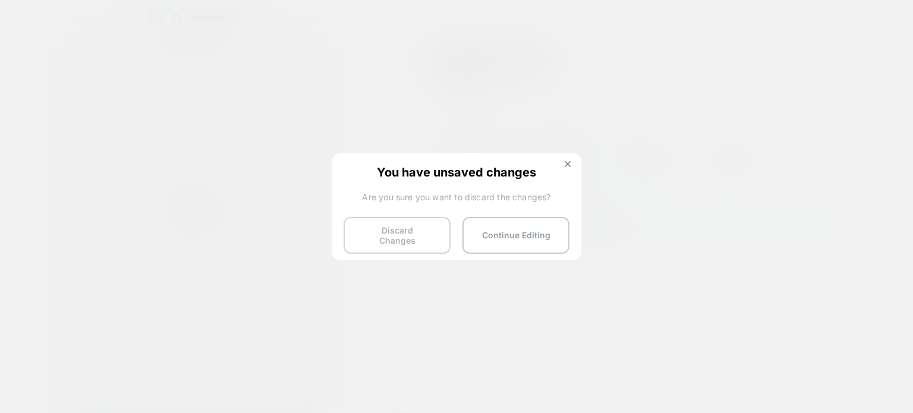
click at [414, 228] on button "Discard Changes" at bounding box center [397, 235] width 107 height 37
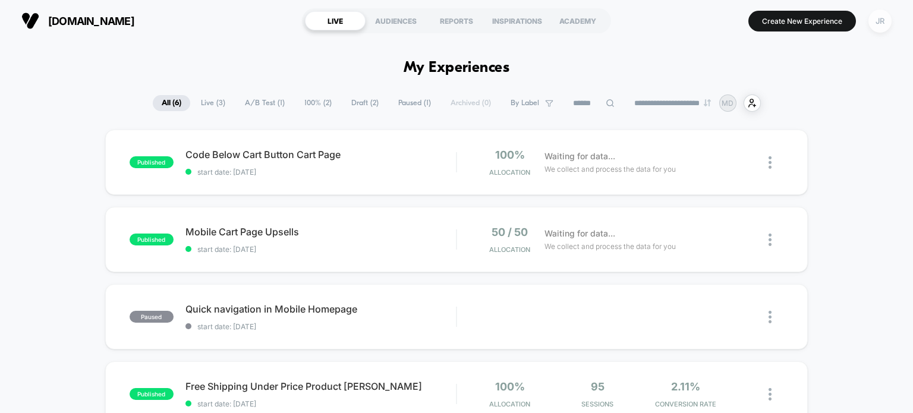
click at [882, 26] on div "JR" at bounding box center [880, 21] width 23 height 23
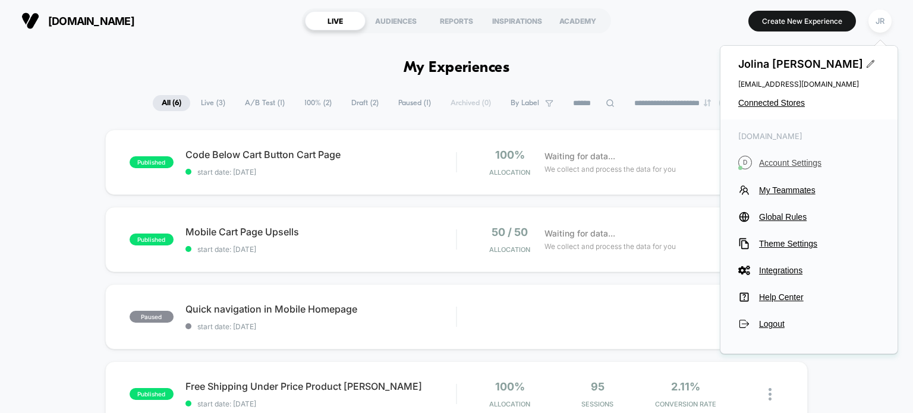
click at [787, 160] on span "Account Settings" at bounding box center [819, 163] width 121 height 10
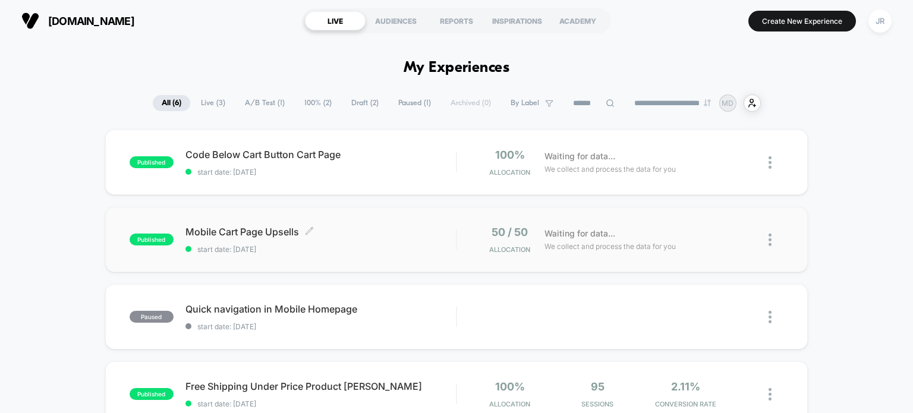
click at [376, 228] on span "Mobile Cart Page Upsells Click to edit experience details" at bounding box center [321, 232] width 271 height 12
click at [351, 230] on span "Mobile Cart Page Upsells Click to edit experience details" at bounding box center [321, 232] width 271 height 12
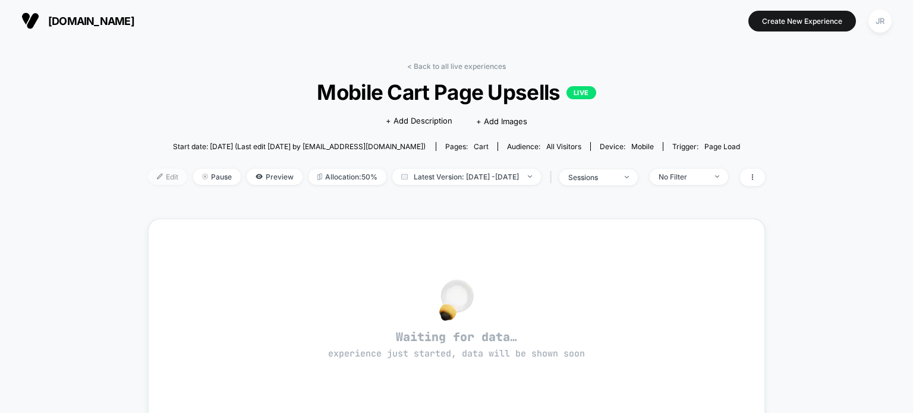
click at [158, 175] on span "Edit" at bounding box center [167, 177] width 39 height 16
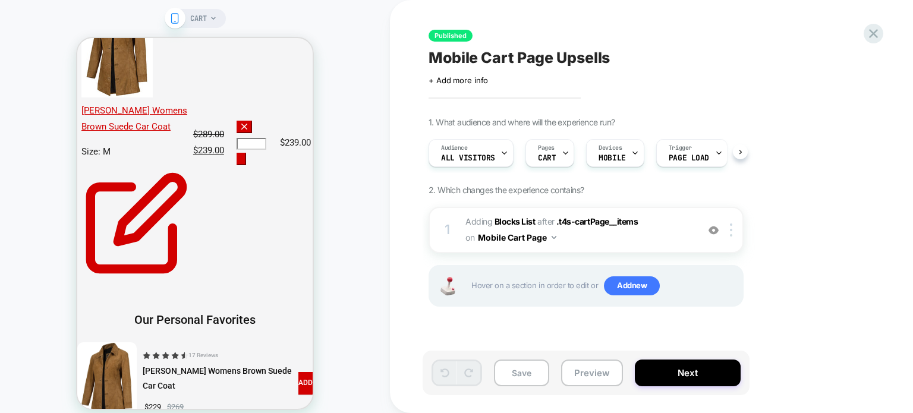
scroll to position [0, 14]
click at [872, 26] on icon at bounding box center [874, 34] width 16 height 16
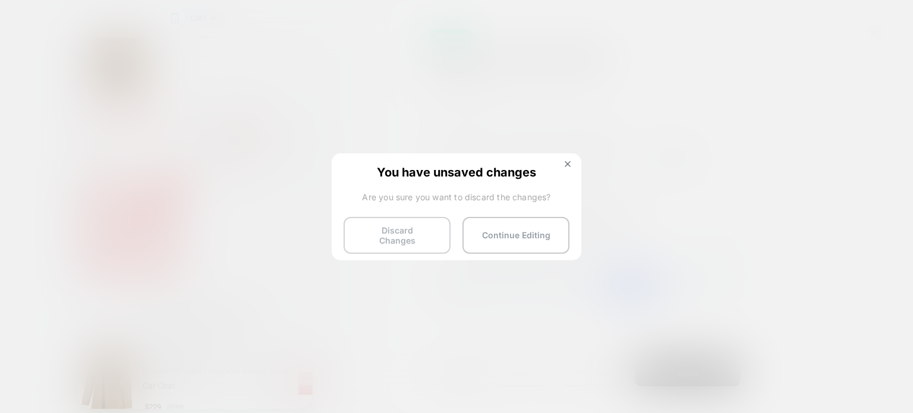
click at [367, 225] on button "Discard Changes" at bounding box center [397, 235] width 107 height 37
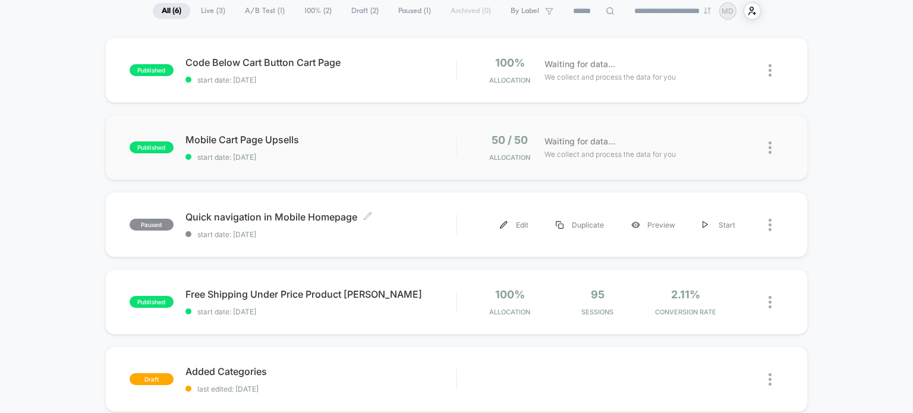
scroll to position [119, 0]
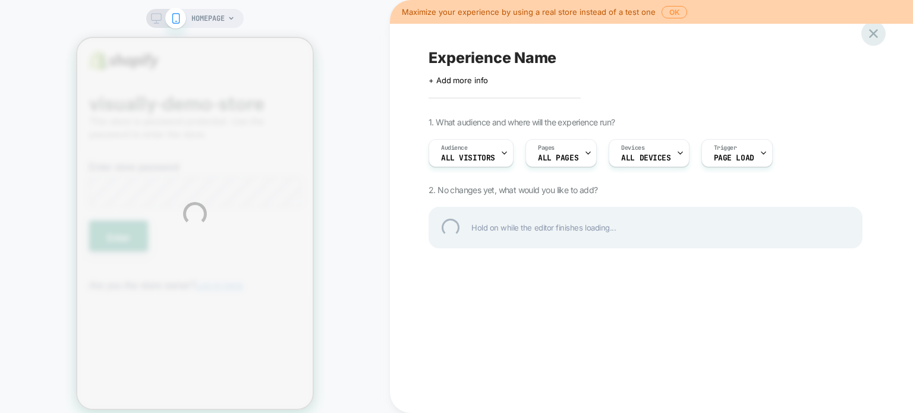
click at [871, 36] on div at bounding box center [874, 33] width 24 height 24
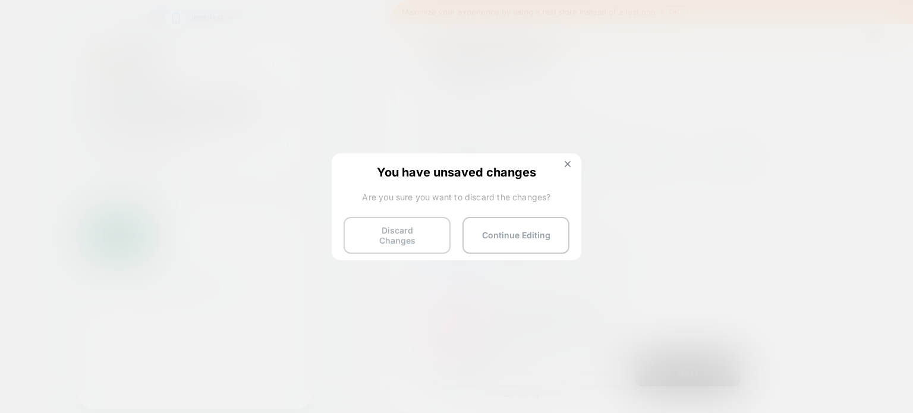
click at [391, 233] on button "Discard Changes" at bounding box center [397, 235] width 107 height 37
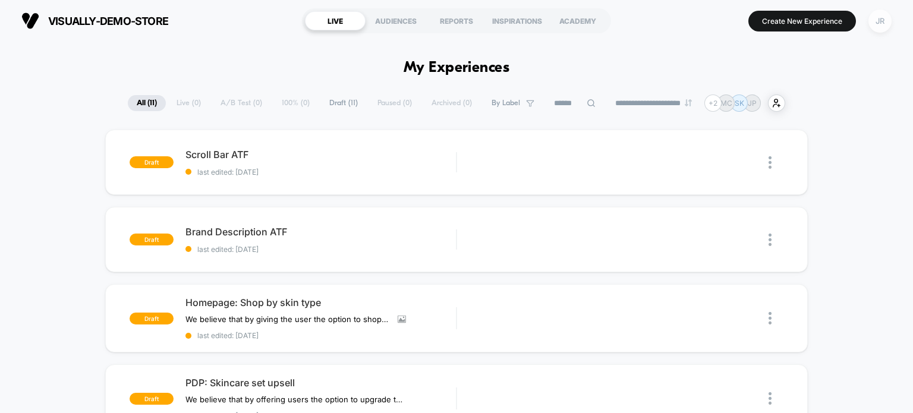
click at [880, 24] on div "JR" at bounding box center [880, 21] width 23 height 23
click at [873, 22] on div "JR" at bounding box center [880, 21] width 23 height 23
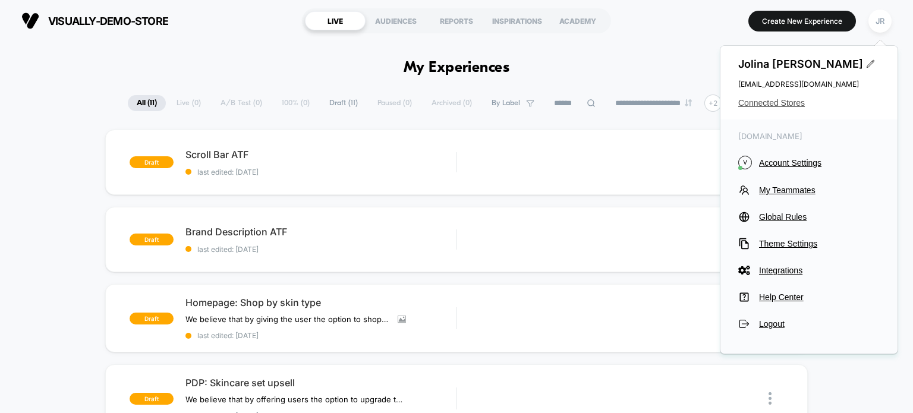
click at [783, 102] on span "Connected Stores" at bounding box center [810, 103] width 142 height 10
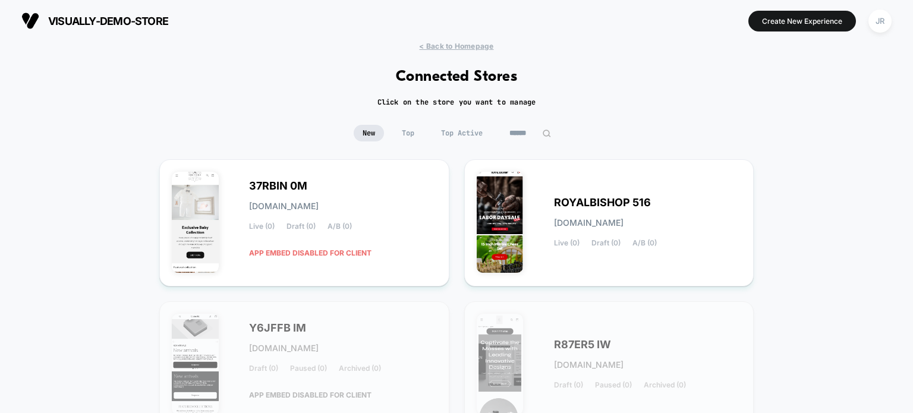
click at [527, 128] on input at bounding box center [530, 133] width 59 height 17
paste input "**********"
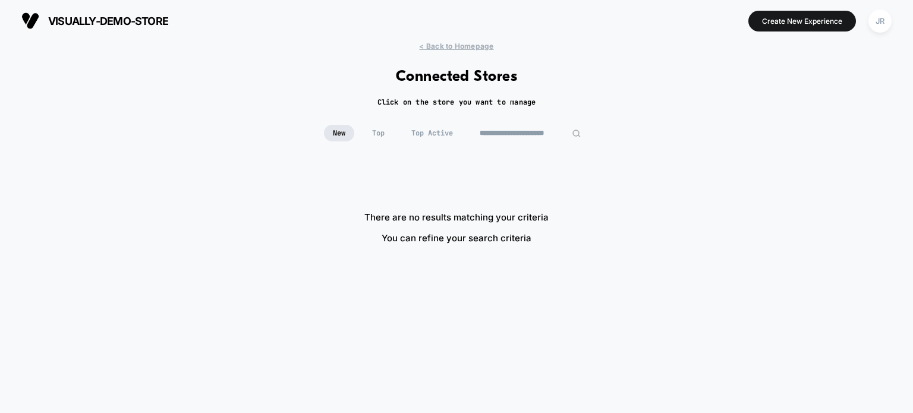
drag, startPoint x: 528, startPoint y: 133, endPoint x: 458, endPoint y: 142, distance: 70.1
click at [458, 142] on div "**********" at bounding box center [456, 142] width 913 height 34
click at [526, 132] on input "**********" at bounding box center [530, 133] width 119 height 17
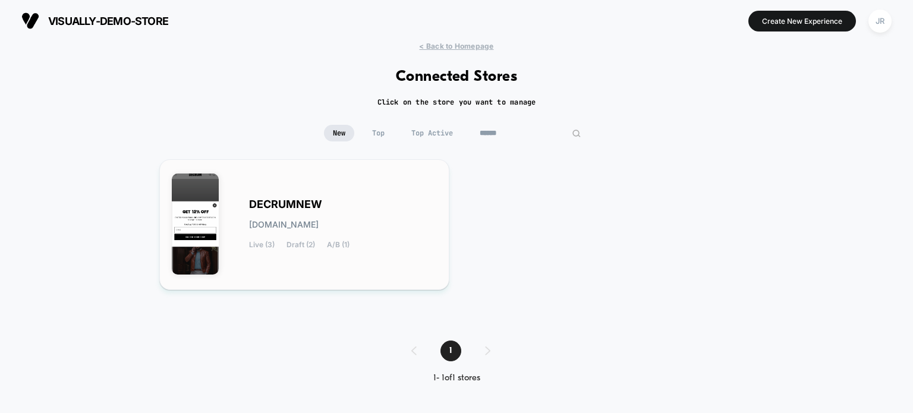
type input "******"
click at [416, 228] on div "DECRUMNEW decrumnew.myshopify.com Live (3) Draft (2) A/B (1)" at bounding box center [343, 224] width 188 height 49
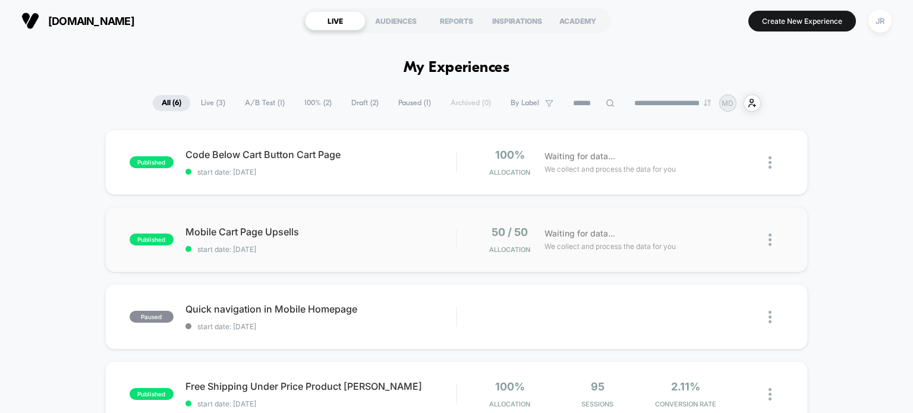
click at [769, 238] on img at bounding box center [770, 240] width 3 height 12
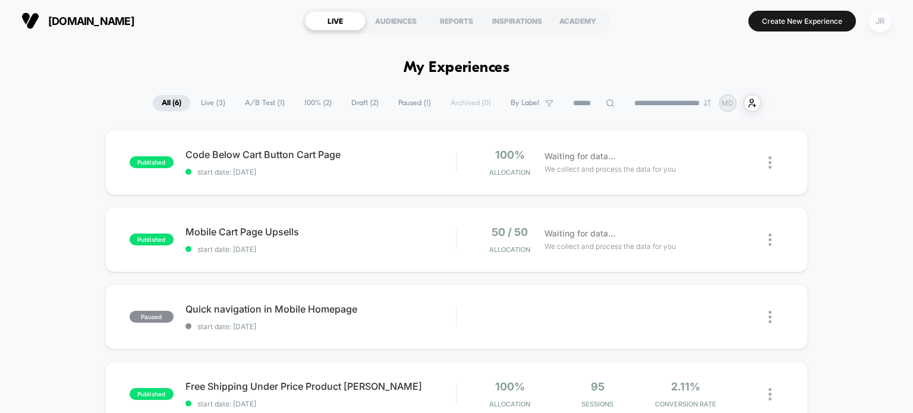
click at [880, 22] on div "JR" at bounding box center [880, 21] width 23 height 23
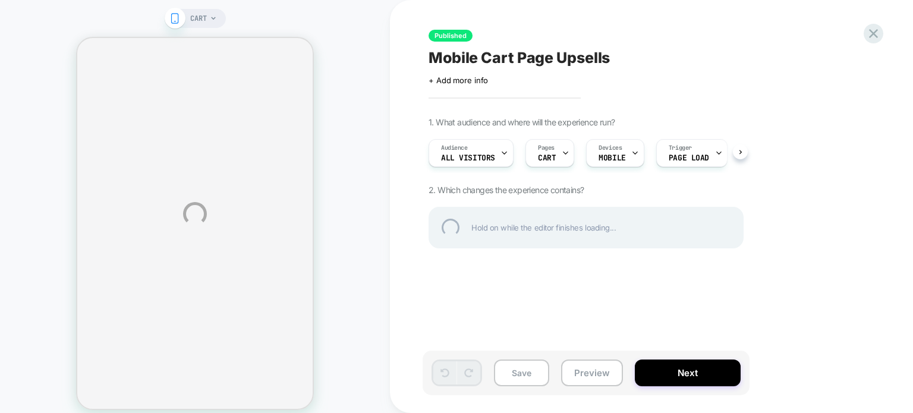
click at [587, 376] on div "CART Published Mobile Cart Page Upsells Click to edit experience details + Add …" at bounding box center [456, 214] width 913 height 428
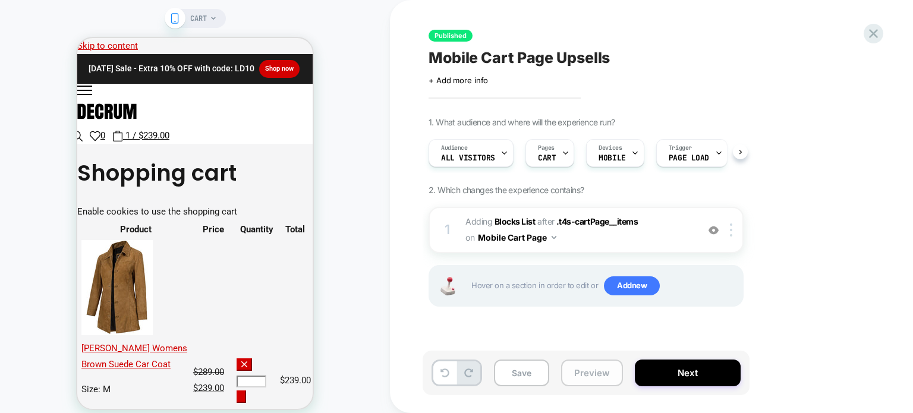
click at [579, 370] on button "Preview" at bounding box center [592, 373] width 62 height 27
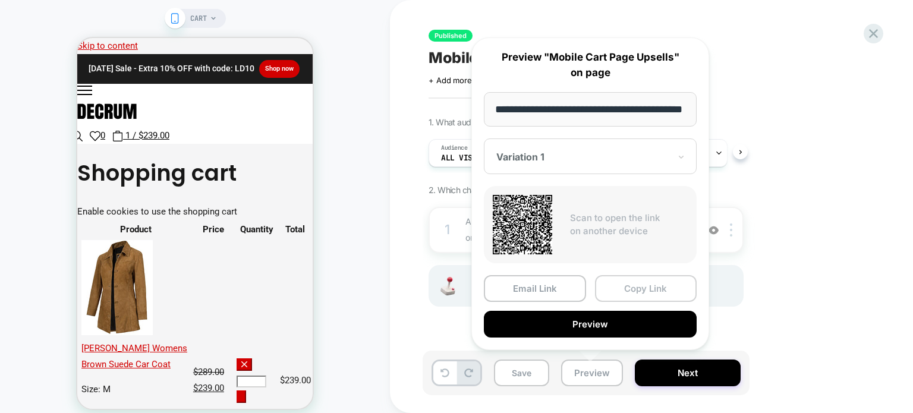
click at [645, 284] on button "Copy Link" at bounding box center [646, 288] width 102 height 27
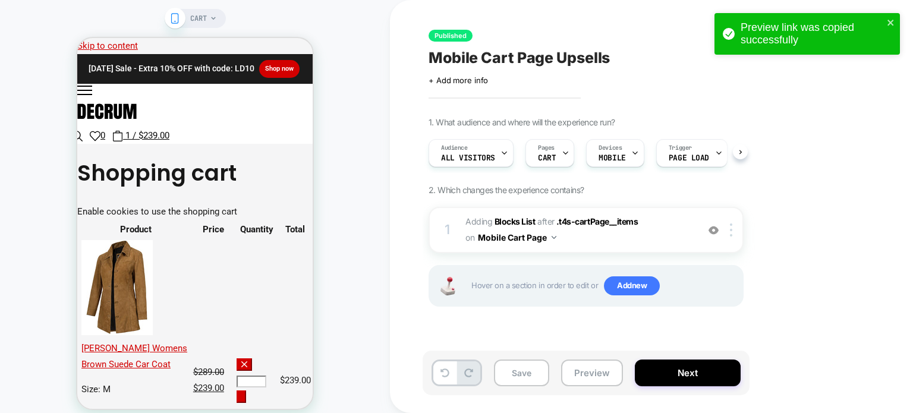
click at [811, 106] on div "Published Mobile Cart Page Upsells Click to edit experience details + Add more …" at bounding box center [646, 206] width 446 height 389
